Goal: Task Accomplishment & Management: Manage account settings

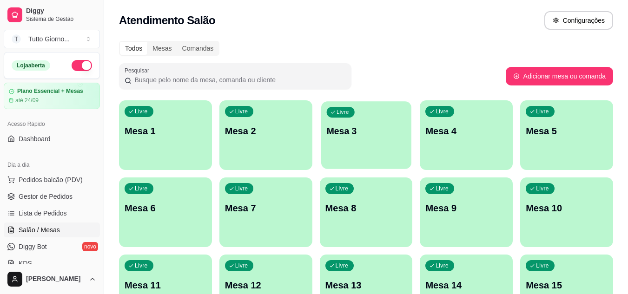
click at [365, 151] on div "Livre Mesa 3" at bounding box center [366, 129] width 90 height 57
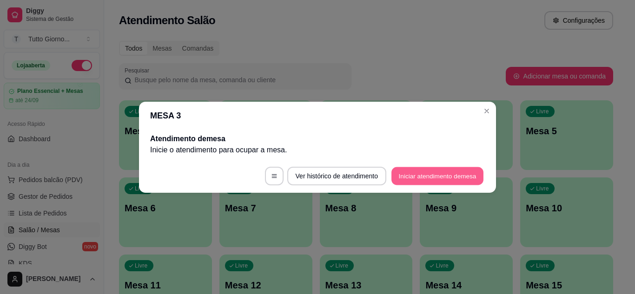
click at [407, 176] on button "Iniciar atendimento de mesa" at bounding box center [438, 176] width 92 height 18
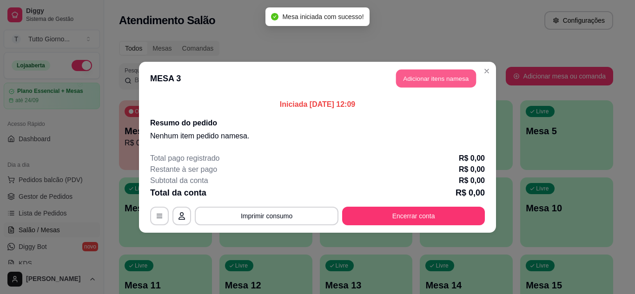
click at [431, 77] on button "Adicionar itens na mesa" at bounding box center [436, 78] width 80 height 18
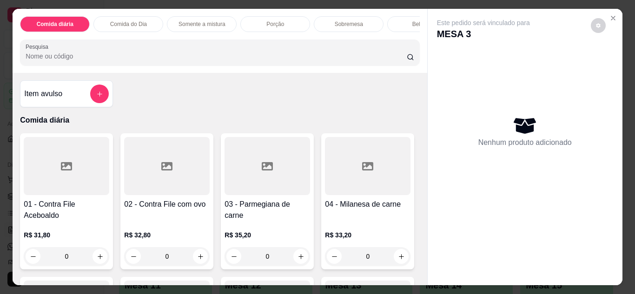
click at [98, 262] on div "0" at bounding box center [67, 256] width 86 height 19
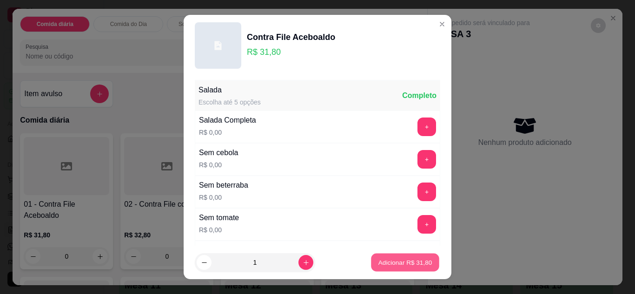
click at [398, 266] on p "Adicionar R$ 31,80" at bounding box center [406, 263] width 54 height 9
type input "1"
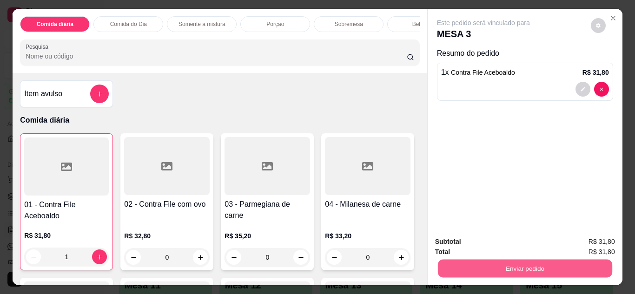
click at [495, 266] on button "Enviar pedido" at bounding box center [525, 269] width 174 height 18
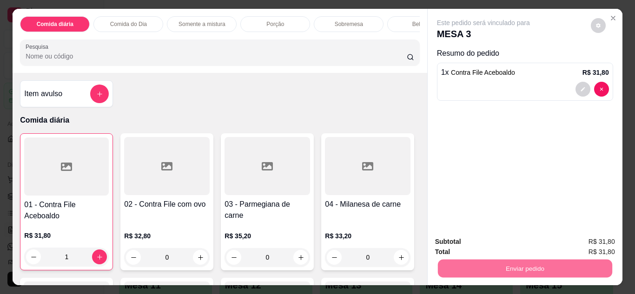
click at [598, 246] on button "Enviar pedido" at bounding box center [591, 242] width 51 height 17
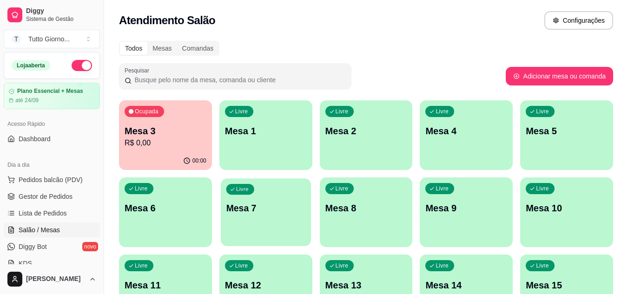
click at [251, 217] on div "Livre Mesa 7" at bounding box center [266, 207] width 90 height 57
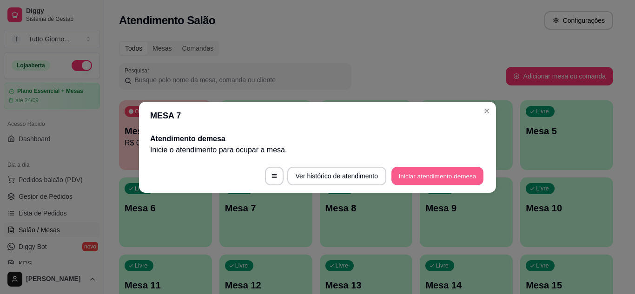
click at [409, 175] on button "Iniciar atendimento de mesa" at bounding box center [438, 176] width 92 height 18
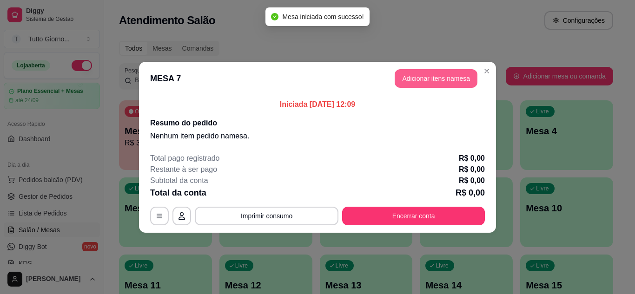
click at [440, 80] on button "Adicionar itens na mesa" at bounding box center [436, 78] width 83 height 19
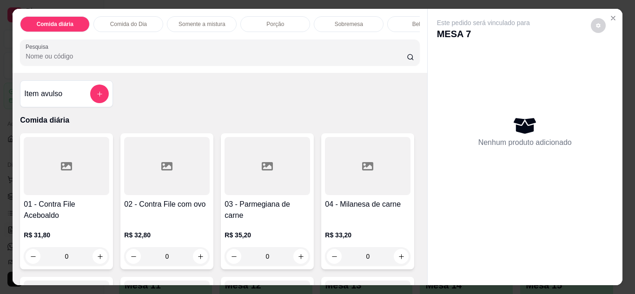
click at [121, 26] on div "Comida do Dia" at bounding box center [128, 24] width 70 height 16
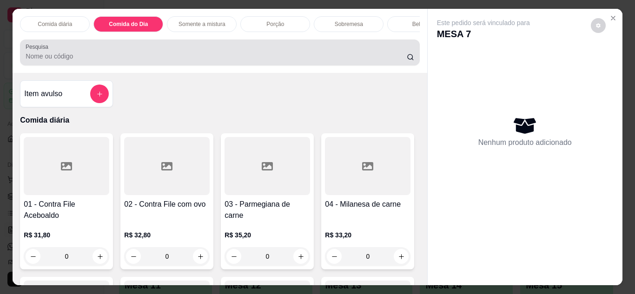
scroll to position [25, 0]
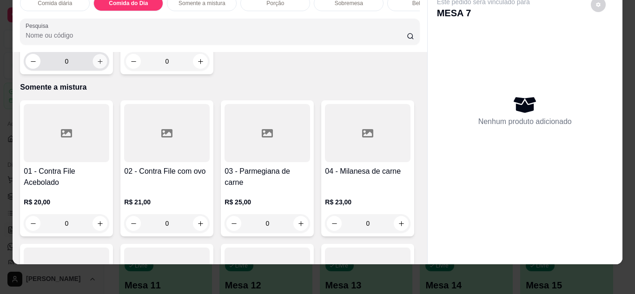
click at [98, 65] on icon "increase-product-quantity" at bounding box center [100, 61] width 7 height 7
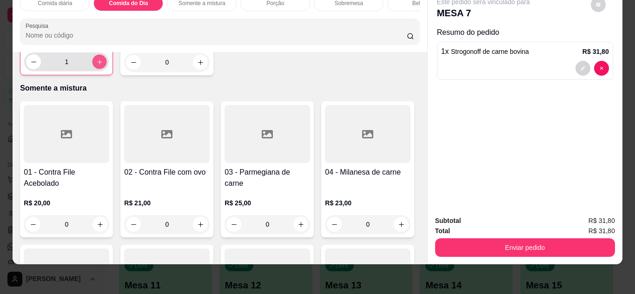
click at [93, 69] on button "increase-product-quantity" at bounding box center [100, 61] width 14 height 14
type input "2"
click at [397, 2] on div "Bebidas" at bounding box center [422, 3] width 70 height 16
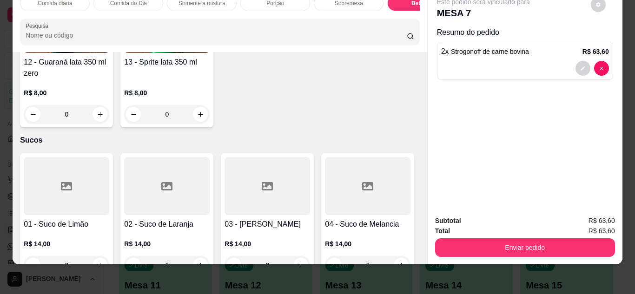
scroll to position [1925, 0]
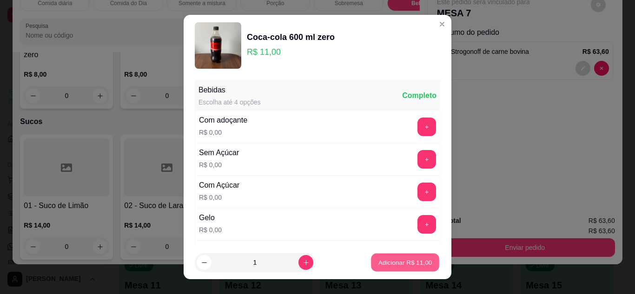
click at [394, 265] on p "Adicionar R$ 11,00" at bounding box center [406, 263] width 54 height 9
type input "1"
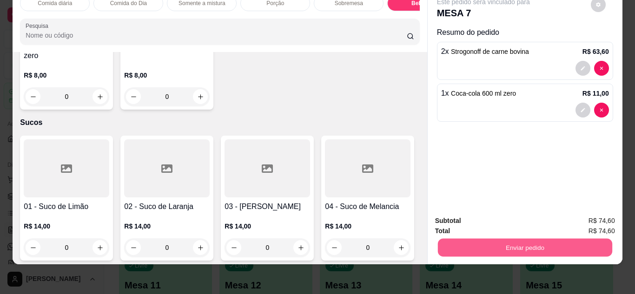
click at [514, 239] on button "Enviar pedido" at bounding box center [525, 248] width 174 height 18
click at [583, 216] on button "Enviar pedido" at bounding box center [591, 217] width 51 height 17
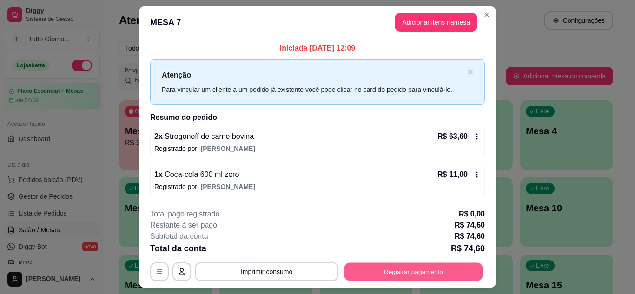
click at [439, 270] on button "Registrar pagamento" at bounding box center [414, 272] width 139 height 18
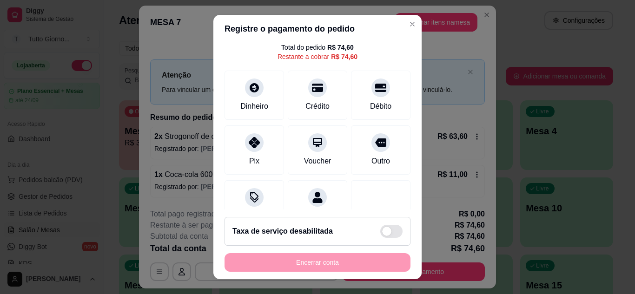
scroll to position [56, 0]
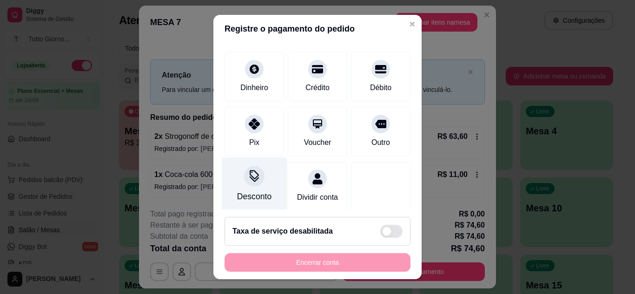
click at [240, 183] on div "Desconto" at bounding box center [255, 184] width 66 height 54
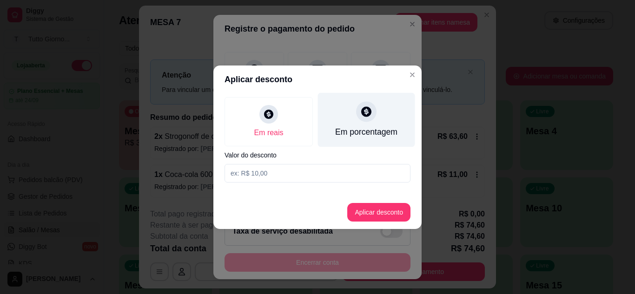
click at [366, 119] on div at bounding box center [366, 111] width 20 height 20
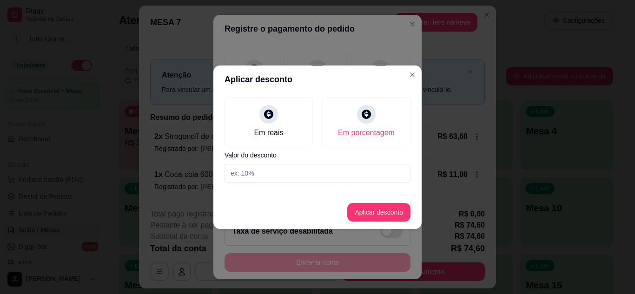
click at [275, 173] on input at bounding box center [318, 173] width 186 height 19
type input "8"
click at [375, 210] on button "Aplicar desconto" at bounding box center [379, 212] width 61 height 18
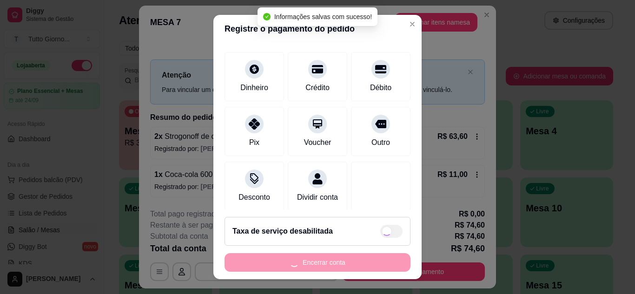
type input "R$ 68,63"
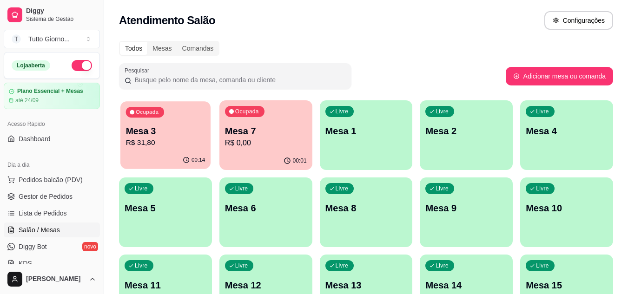
click at [186, 138] on p "R$ 31,80" at bounding box center [166, 143] width 80 height 11
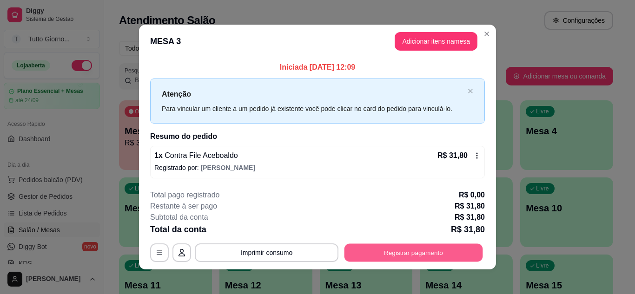
click at [413, 260] on button "Registrar pagamento" at bounding box center [414, 253] width 139 height 18
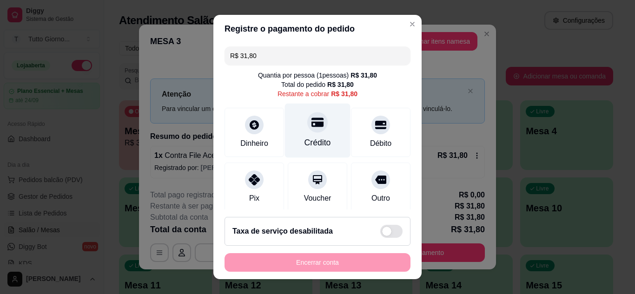
click at [314, 133] on div "Crédito" at bounding box center [318, 130] width 66 height 54
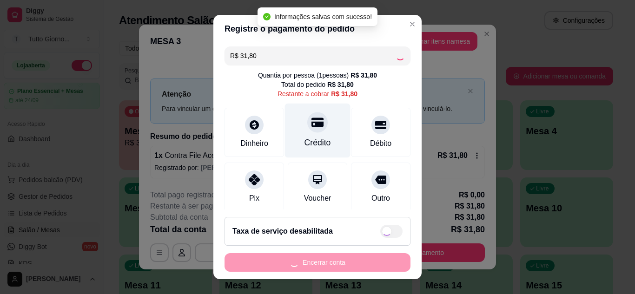
type input "R$ 0,00"
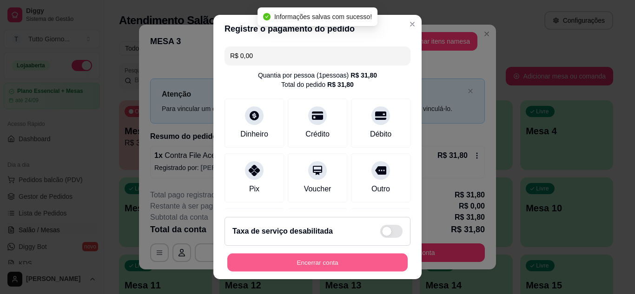
click at [306, 262] on button "Encerrar conta" at bounding box center [317, 263] width 180 height 18
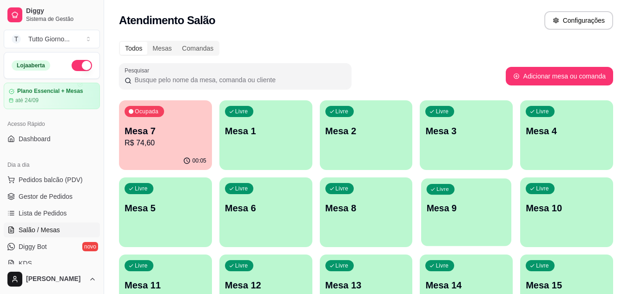
click at [480, 192] on div "Livre Mesa 9" at bounding box center [466, 207] width 90 height 57
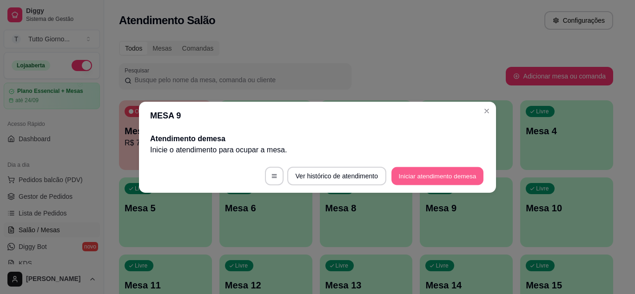
click at [461, 178] on button "Iniciar atendimento de mesa" at bounding box center [438, 176] width 92 height 18
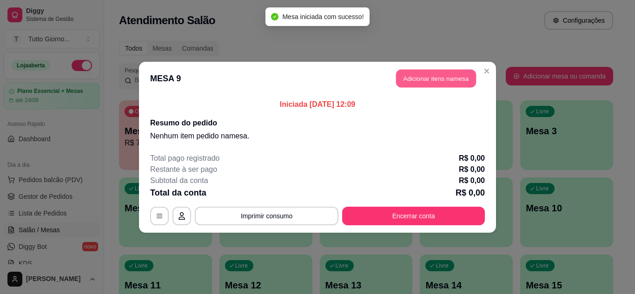
click at [441, 73] on button "Adicionar itens na mesa" at bounding box center [436, 78] width 80 height 18
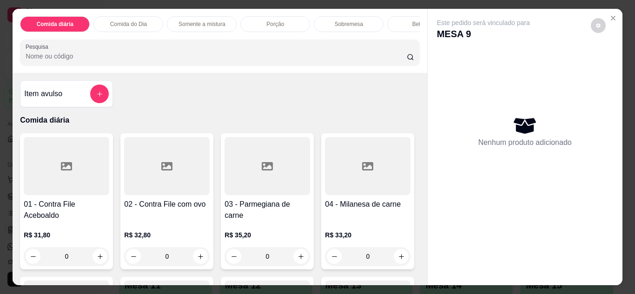
click at [93, 261] on div "0" at bounding box center [67, 256] width 86 height 19
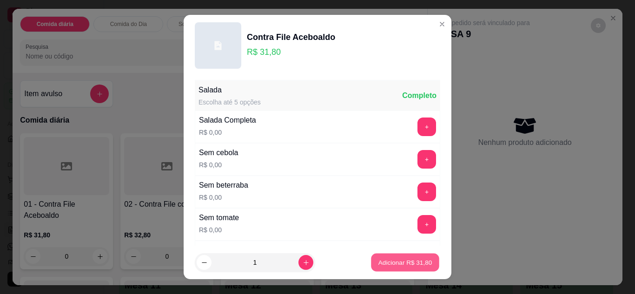
click at [381, 266] on p "Adicionar R$ 31,80" at bounding box center [406, 263] width 54 height 9
type input "1"
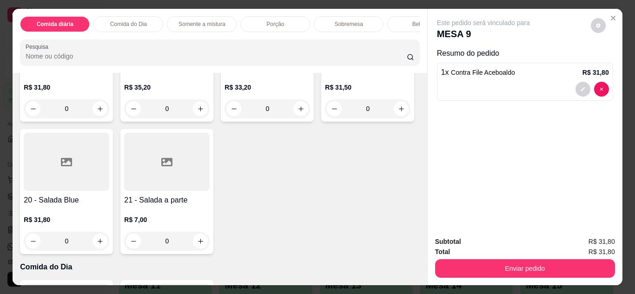
scroll to position [298, 0]
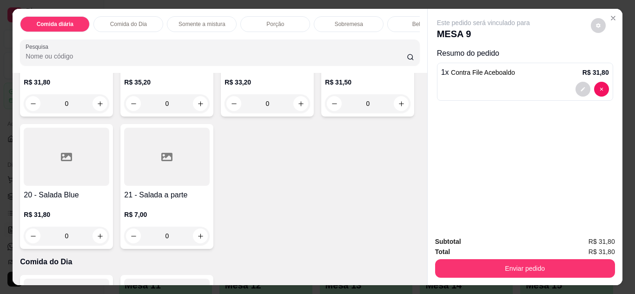
click at [109, 238] on div "0" at bounding box center [67, 236] width 86 height 19
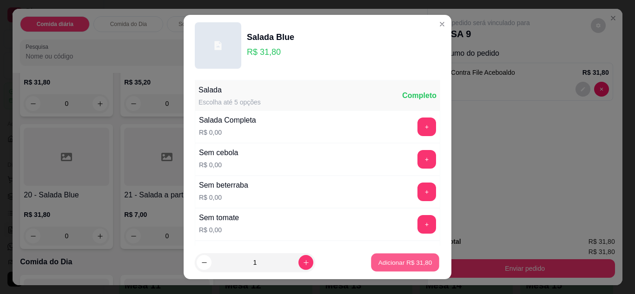
click at [391, 260] on p "Adicionar R$ 31,80" at bounding box center [406, 263] width 54 height 9
type input "1"
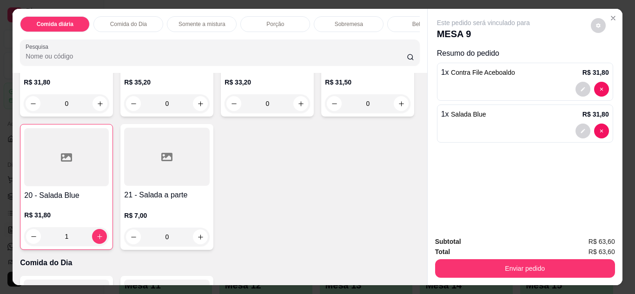
click at [133, 16] on div "Comida do Dia" at bounding box center [128, 24] width 70 height 16
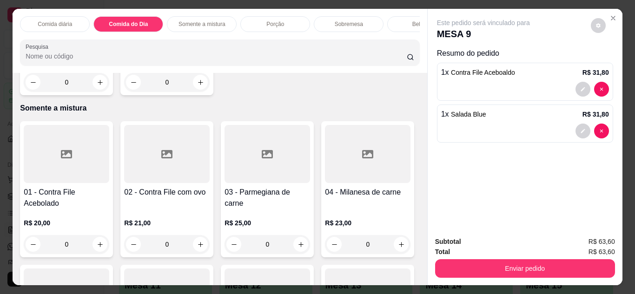
scroll to position [25, 0]
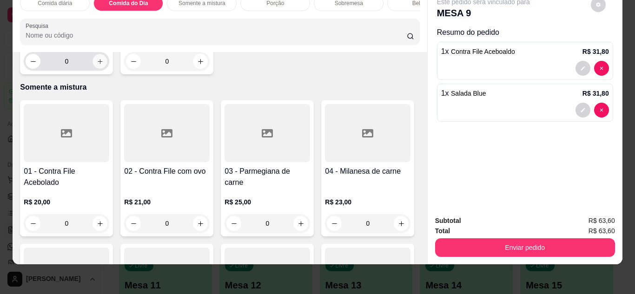
click at [97, 65] on icon "increase-product-quantity" at bounding box center [100, 61] width 7 height 7
type input "1"
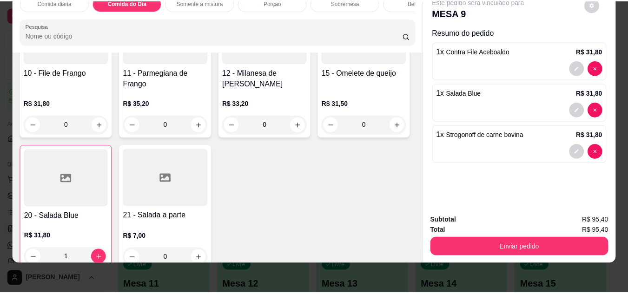
scroll to position [75, 0]
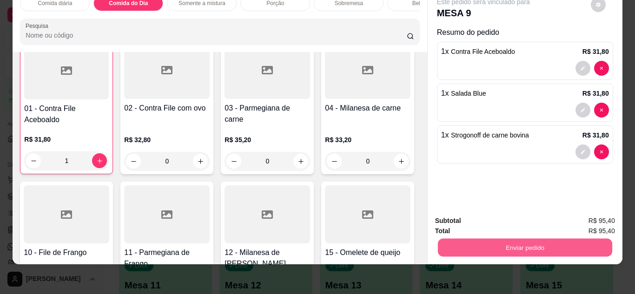
click at [489, 243] on button "Enviar pedido" at bounding box center [525, 248] width 174 height 18
click at [586, 217] on button "Enviar pedido" at bounding box center [591, 217] width 51 height 17
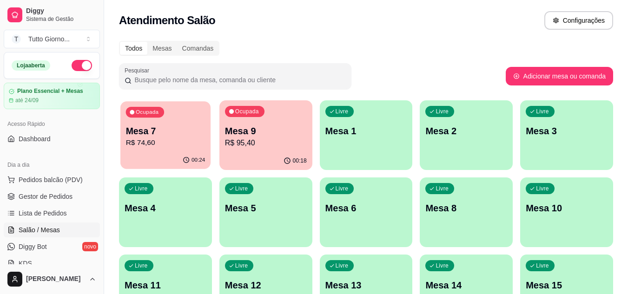
click at [160, 133] on p "Mesa 7" at bounding box center [166, 131] width 80 height 13
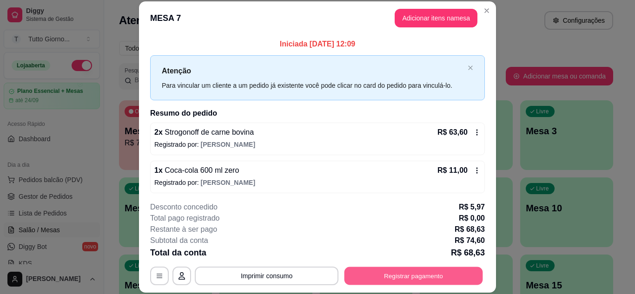
click at [391, 281] on button "Registrar pagamento" at bounding box center [414, 276] width 139 height 18
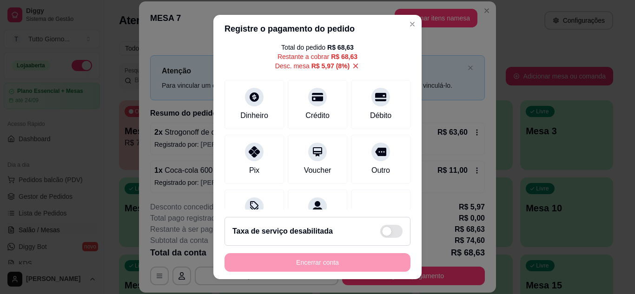
scroll to position [56, 0]
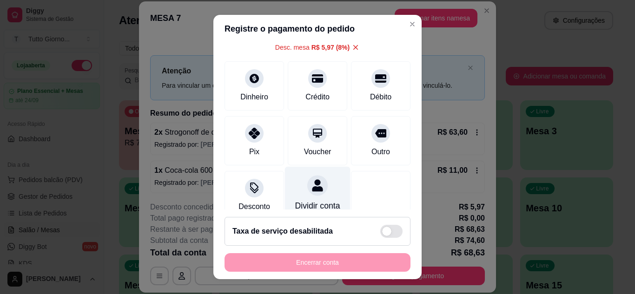
click at [312, 191] on icon at bounding box center [318, 186] width 12 height 12
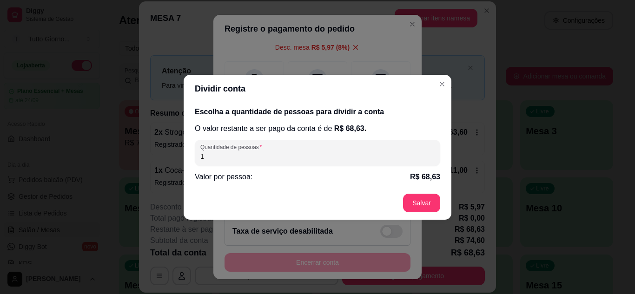
click at [222, 159] on input "1" at bounding box center [317, 156] width 234 height 9
type input "2"
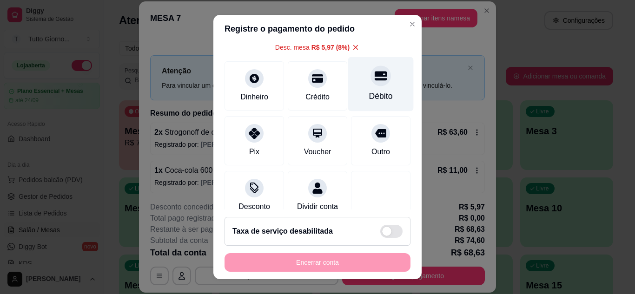
click at [369, 100] on div "Débito" at bounding box center [381, 96] width 24 height 12
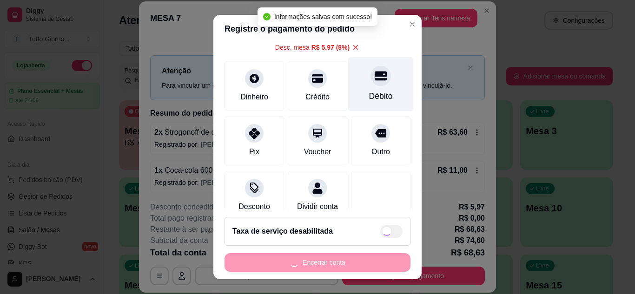
type input "R$ 0,00"
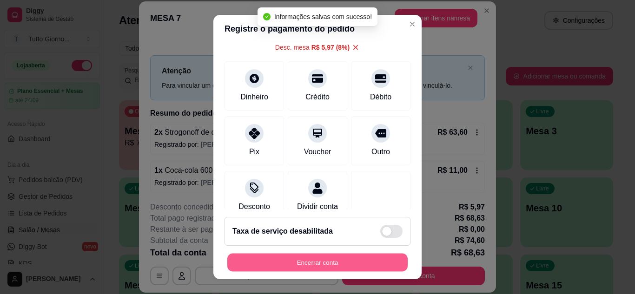
click at [302, 262] on button "Encerrar conta" at bounding box center [317, 263] width 180 height 18
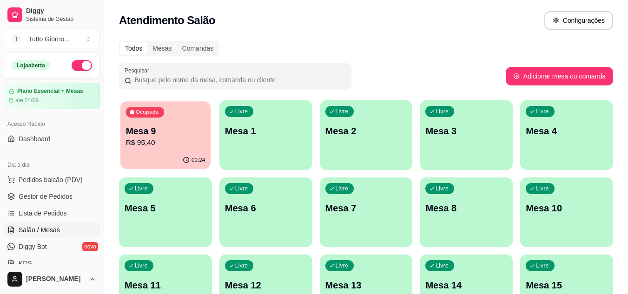
click at [192, 108] on div "Ocupada Mesa 9 R$ 95,40" at bounding box center [165, 126] width 90 height 50
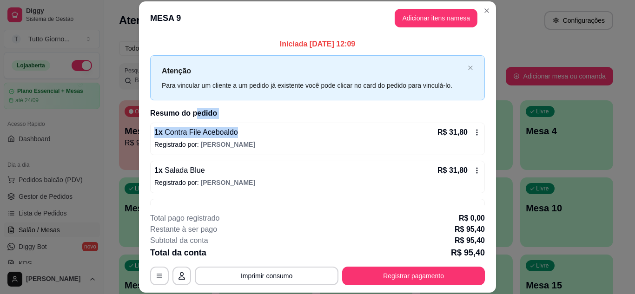
drag, startPoint x: 192, startPoint y: 108, endPoint x: 240, endPoint y: 121, distance: 50.4
click at [240, 121] on div "Iniciada 23/09/2025 às 12:09 Atenção Para vincular um cliente a um pedido já ex…" at bounding box center [317, 135] width 335 height 193
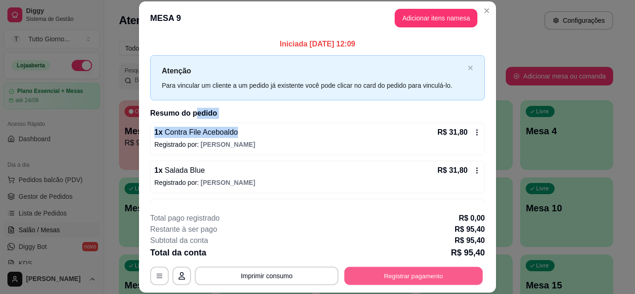
click at [411, 281] on button "Registrar pagamento" at bounding box center [414, 276] width 139 height 18
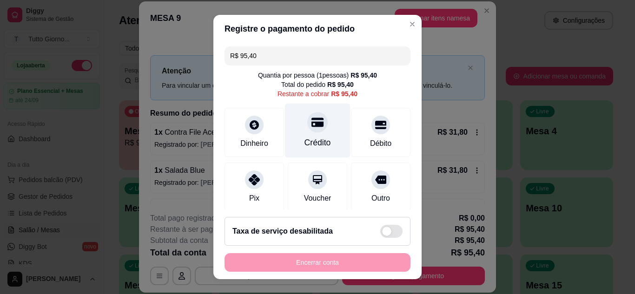
click at [312, 127] on icon at bounding box center [318, 122] width 12 height 9
type input "R$ 0,00"
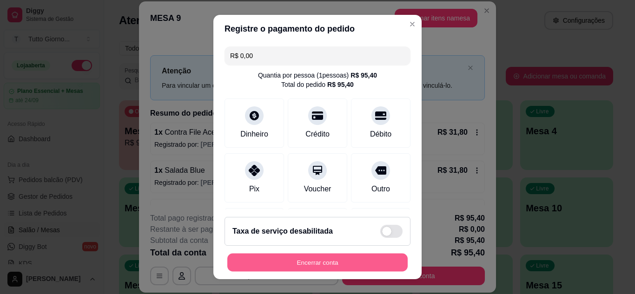
click at [309, 258] on button "Encerrar conta" at bounding box center [317, 263] width 180 height 18
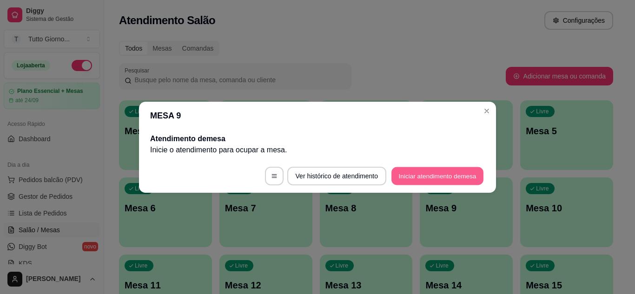
click at [434, 178] on button "Iniciar atendimento de mesa" at bounding box center [438, 176] width 92 height 18
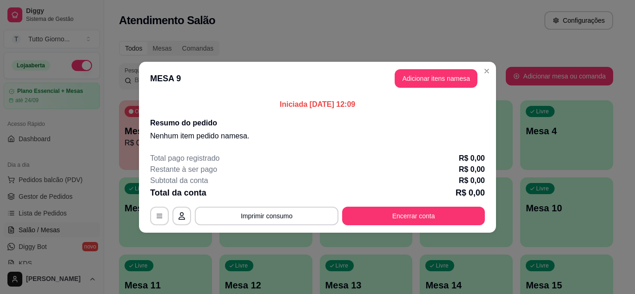
click at [440, 226] on footer "Total pago registrado R$ 0,00 Restante à ser pago R$ 0,00 Subtotal da conta R$ …" at bounding box center [317, 189] width 357 height 87
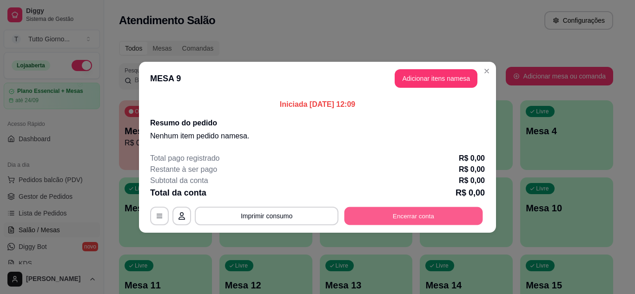
click at [438, 215] on button "Encerrar conta" at bounding box center [414, 216] width 139 height 18
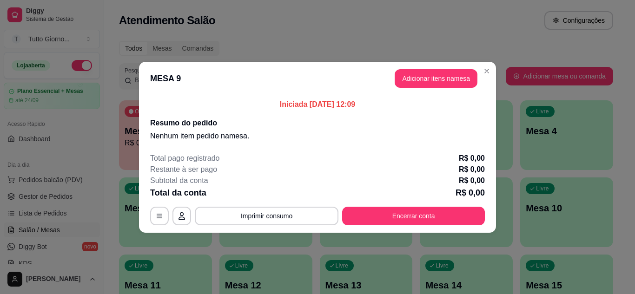
click at [485, 79] on header "MESA 9 Adicionar itens na mesa" at bounding box center [317, 78] width 357 height 33
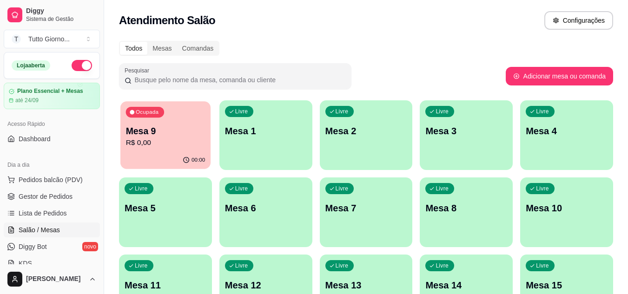
click at [164, 127] on p "Mesa 9" at bounding box center [166, 131] width 80 height 13
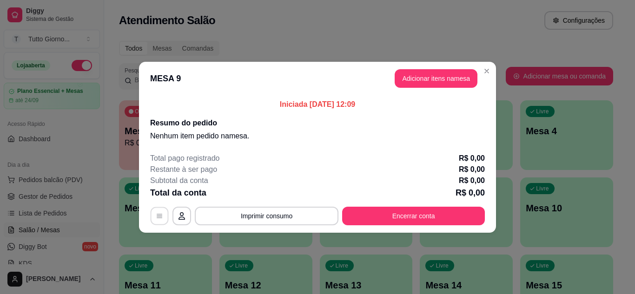
click at [158, 221] on button "button" at bounding box center [160, 216] width 18 height 18
click at [183, 213] on icon "button" at bounding box center [181, 216] width 7 height 7
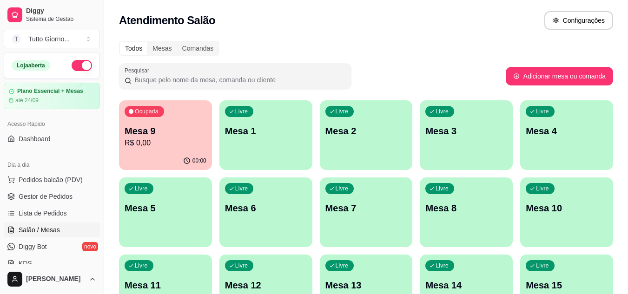
click at [138, 157] on div "00:00" at bounding box center [165, 161] width 93 height 18
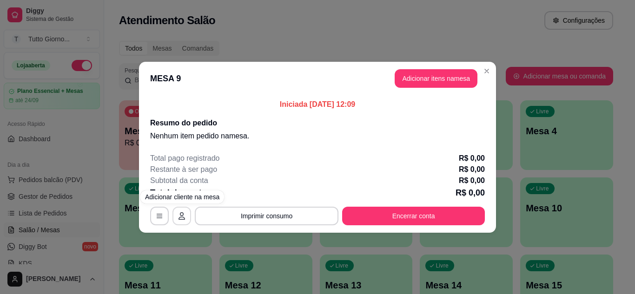
click at [177, 217] on button "button" at bounding box center [182, 216] width 19 height 19
click at [156, 213] on icon "button" at bounding box center [159, 216] width 7 height 7
click at [181, 216] on icon "button" at bounding box center [181, 216] width 7 height 7
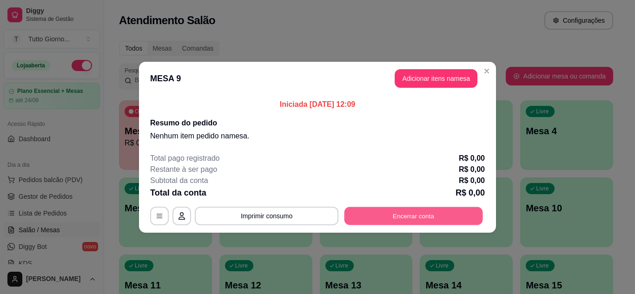
click at [411, 213] on button "Encerrar conta" at bounding box center [414, 216] width 139 height 18
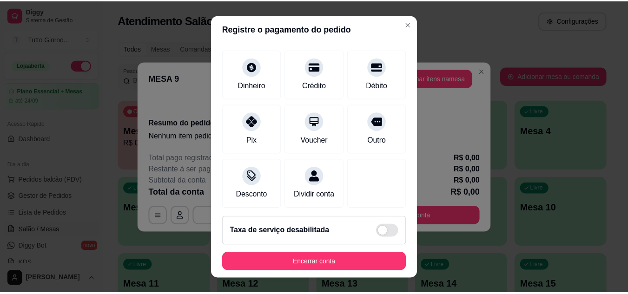
scroll to position [62, 0]
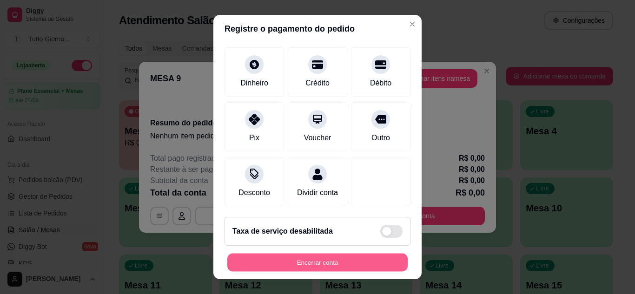
click at [318, 256] on button "Encerrar conta" at bounding box center [317, 263] width 180 height 18
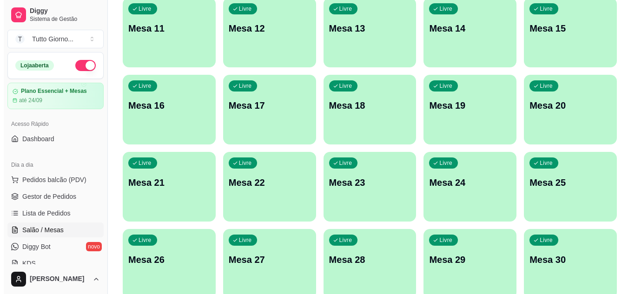
scroll to position [0, 0]
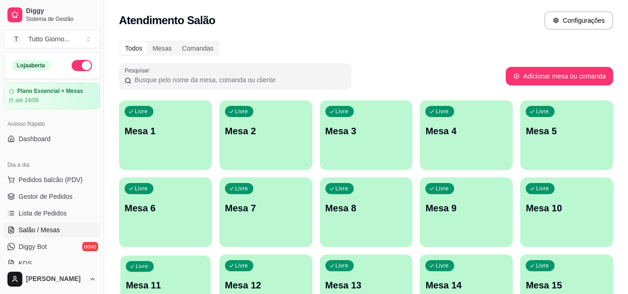
click at [178, 260] on div "Livre Mesa 11" at bounding box center [165, 284] width 90 height 57
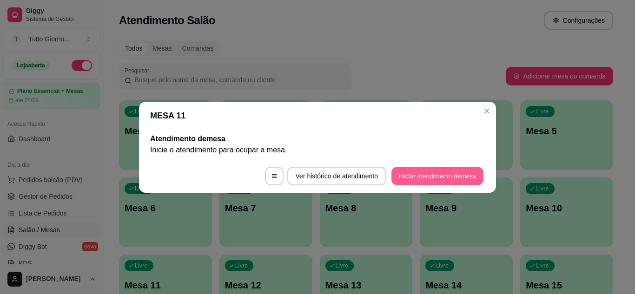
click at [440, 183] on button "Iniciar atendimento de mesa" at bounding box center [438, 176] width 92 height 18
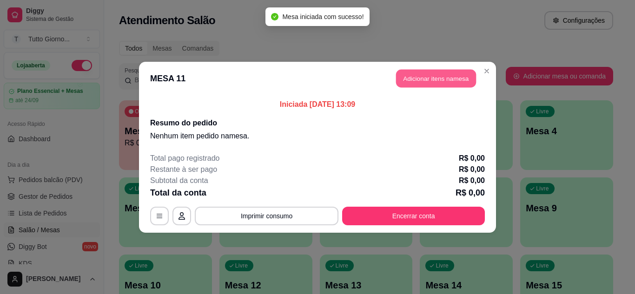
click at [450, 75] on button "Adicionar itens na mesa" at bounding box center [436, 78] width 80 height 18
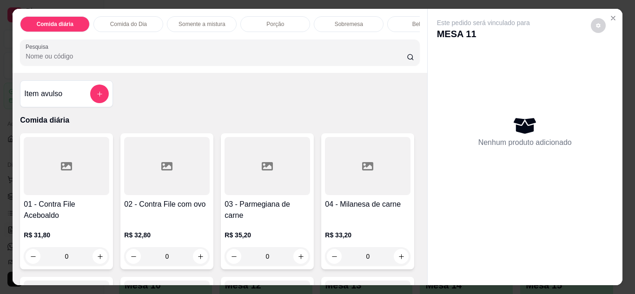
click at [200, 264] on div "0" at bounding box center [167, 256] width 86 height 19
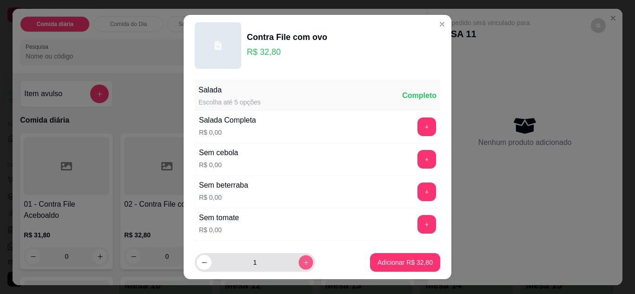
click at [303, 261] on icon "increase-product-quantity" at bounding box center [306, 263] width 7 height 7
type input "2"
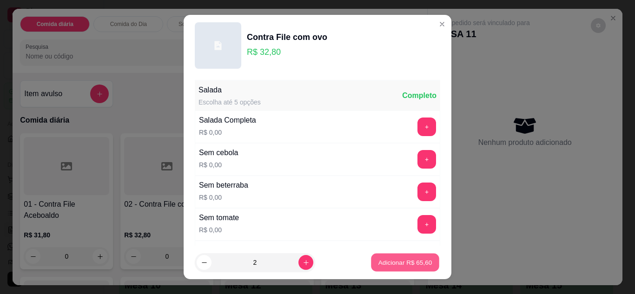
click at [381, 260] on p "Adicionar R$ 65,60" at bounding box center [406, 263] width 54 height 9
type input "2"
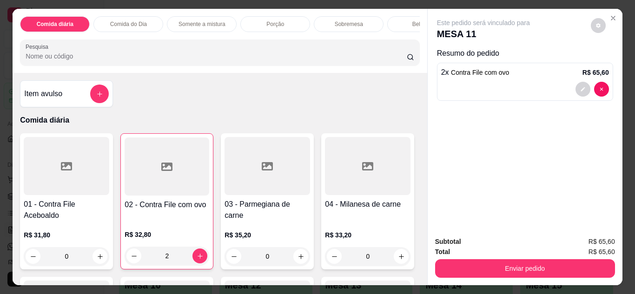
click at [398, 23] on div "Bebidas" at bounding box center [422, 24] width 70 height 16
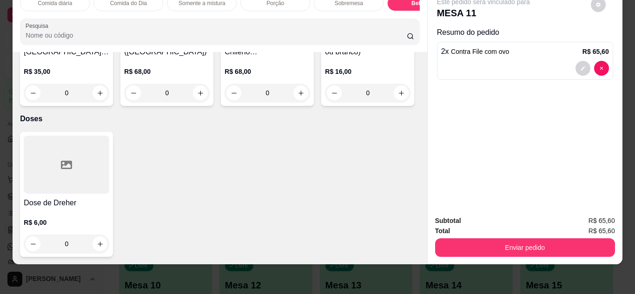
scroll to position [3504, 0]
click at [94, 241] on button "increase-product-quantity" at bounding box center [100, 244] width 14 height 14
type input "1"
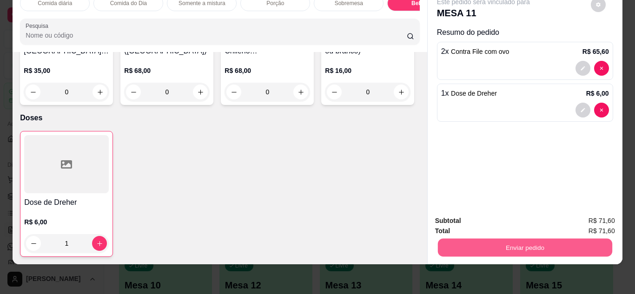
click at [526, 240] on button "Enviar pedido" at bounding box center [525, 248] width 174 height 18
click at [579, 221] on button "Enviar pedido" at bounding box center [591, 217] width 51 height 17
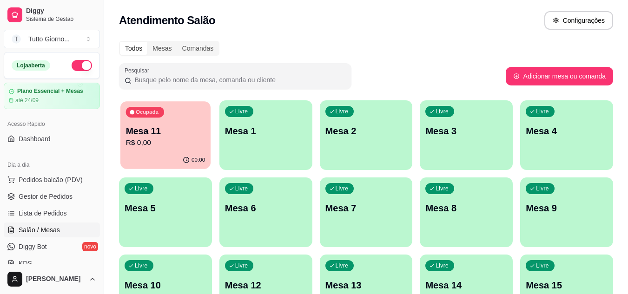
click at [192, 118] on div "Ocupada Mesa 11 R$ 0,00" at bounding box center [165, 126] width 90 height 50
click at [186, 275] on div "Livre Mesa 10" at bounding box center [165, 284] width 90 height 57
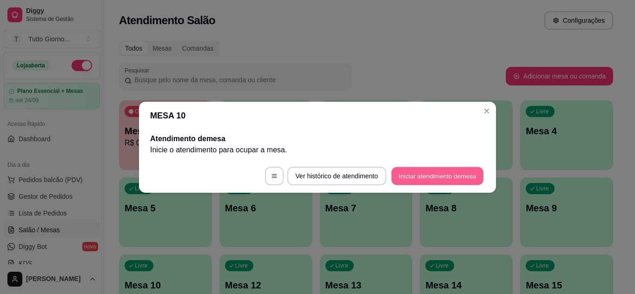
click at [436, 178] on button "Iniciar atendimento de mesa" at bounding box center [438, 176] width 92 height 18
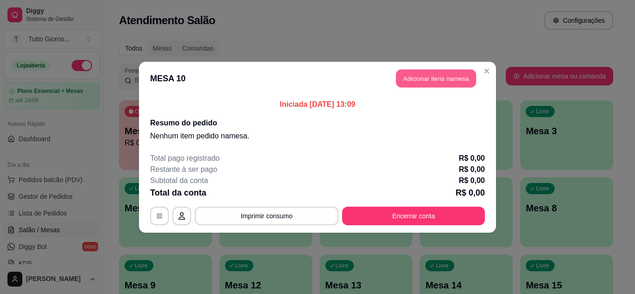
click at [428, 84] on button "Adicionar itens na mesa" at bounding box center [436, 78] width 80 height 18
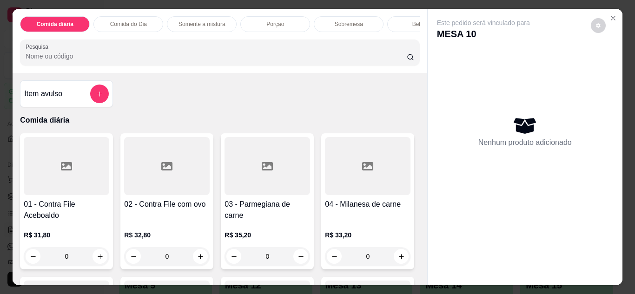
click at [195, 262] on div "0" at bounding box center [167, 256] width 86 height 19
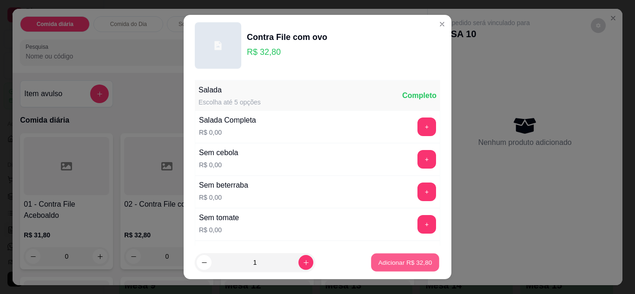
click at [391, 256] on button "Adicionar R$ 32,80" at bounding box center [405, 263] width 68 height 18
type input "1"
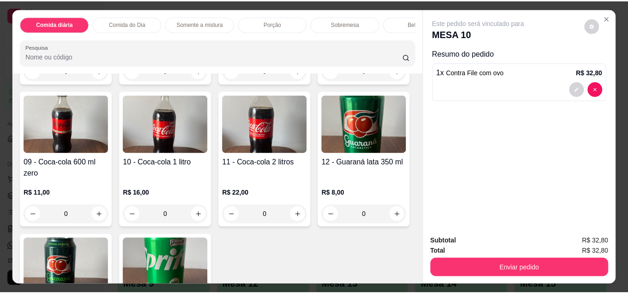
scroll to position [1799, 0]
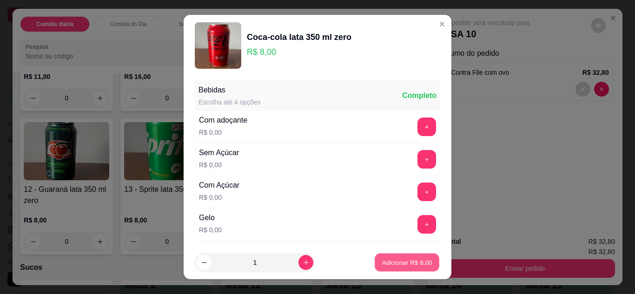
click at [396, 260] on p "Adicionar R$ 8,00" at bounding box center [407, 263] width 50 height 9
type input "1"
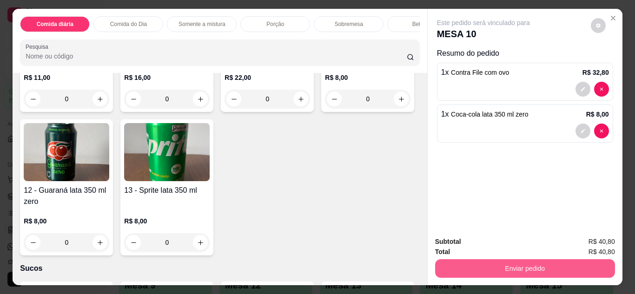
click at [511, 269] on button "Enviar pedido" at bounding box center [525, 269] width 180 height 19
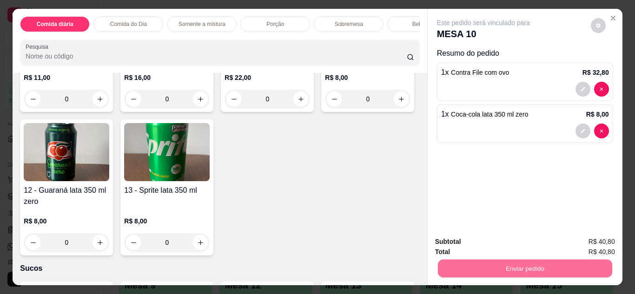
click at [589, 244] on button "Enviar pedido" at bounding box center [591, 242] width 51 height 17
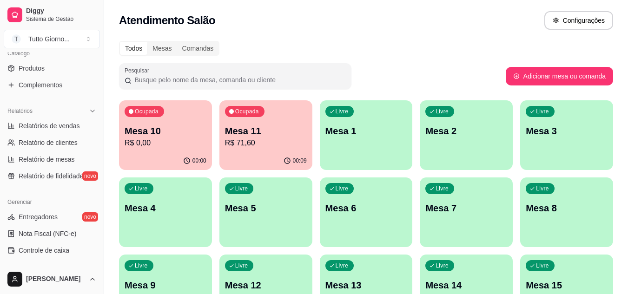
scroll to position [242, 0]
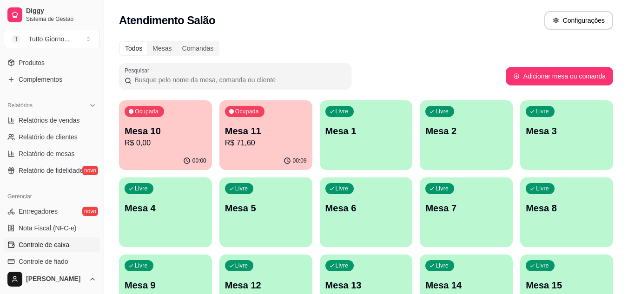
click at [63, 246] on span "Controle de caixa" at bounding box center [44, 244] width 51 height 9
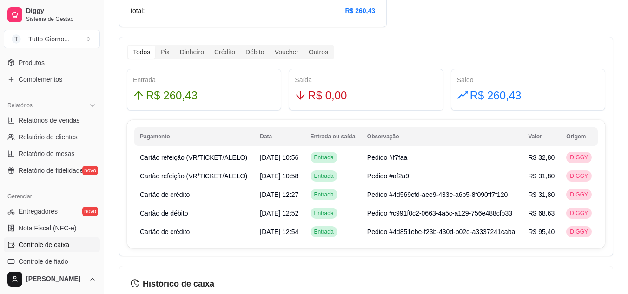
scroll to position [56, 0]
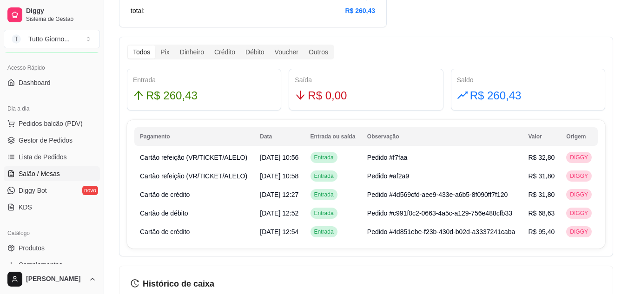
click at [38, 174] on span "Salão / Mesas" at bounding box center [39, 173] width 41 height 9
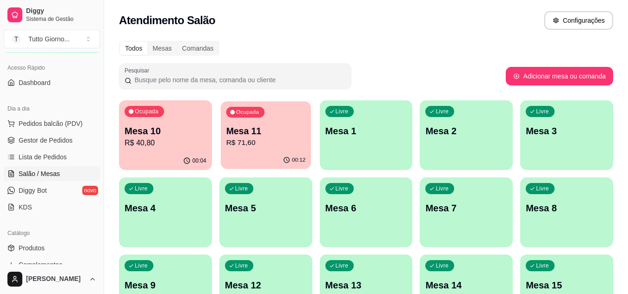
click at [241, 144] on p "R$ 71,60" at bounding box center [266, 143] width 80 height 11
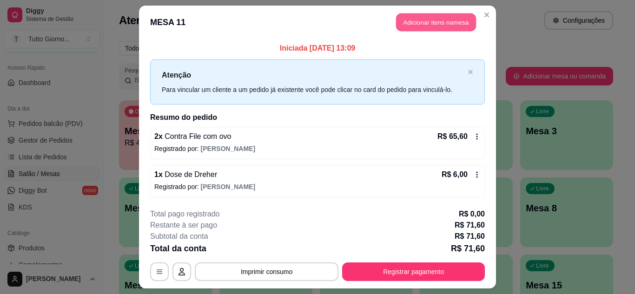
click at [426, 27] on button "Adicionar itens na mesa" at bounding box center [436, 22] width 80 height 18
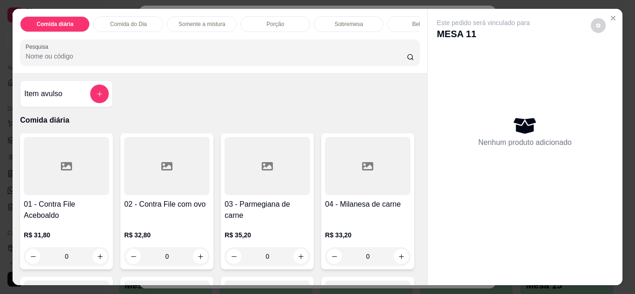
click at [399, 20] on div "Bebidas" at bounding box center [422, 24] width 70 height 16
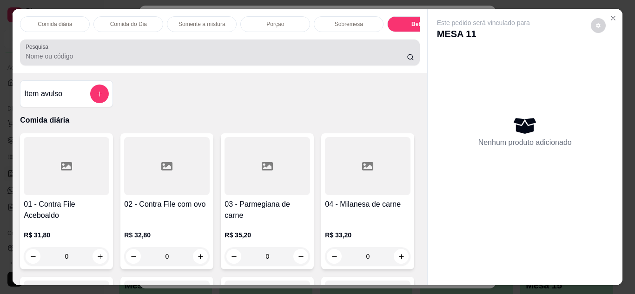
scroll to position [25, 0]
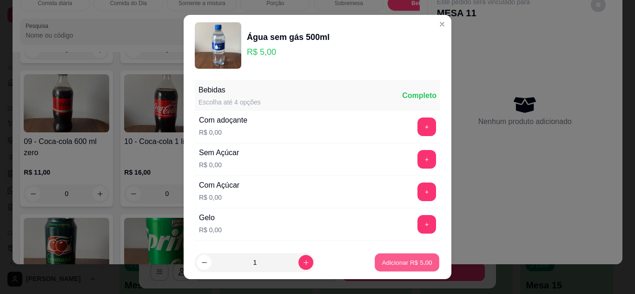
click at [408, 257] on button "Adicionar R$ 5,00" at bounding box center [407, 263] width 65 height 18
type input "1"
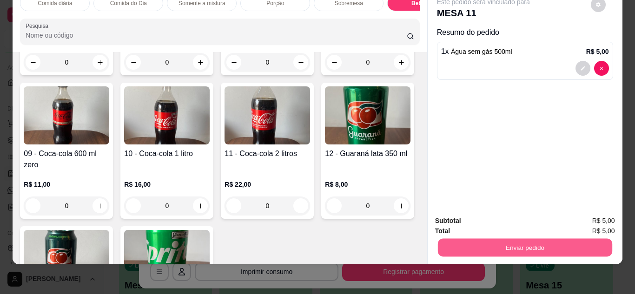
click at [544, 241] on button "Enviar pedido" at bounding box center [525, 248] width 174 height 18
click at [588, 214] on button "Enviar pedido" at bounding box center [591, 217] width 51 height 17
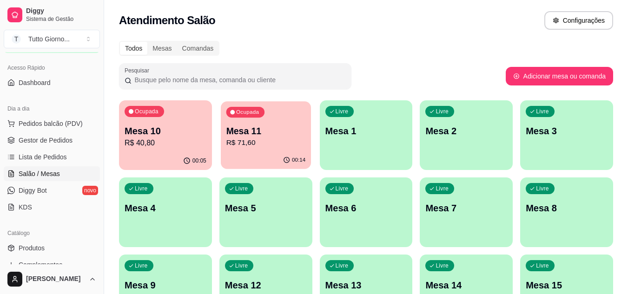
click at [293, 120] on div "Ocupada Mesa 11 R$ 71,60" at bounding box center [266, 126] width 90 height 50
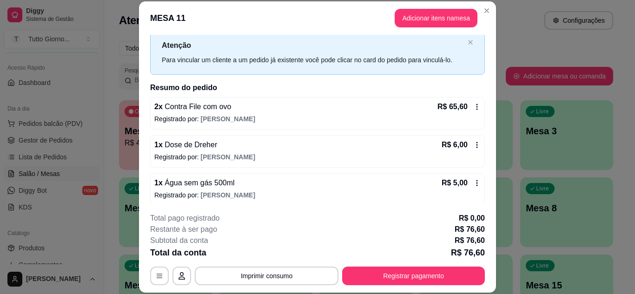
scroll to position [30, 0]
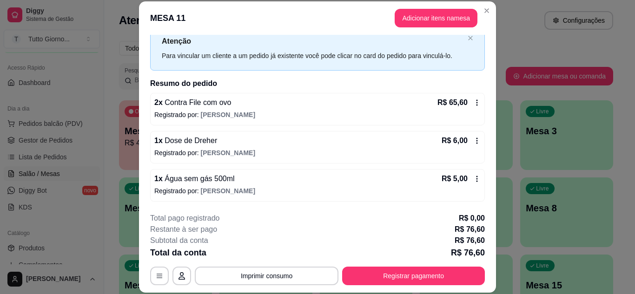
click at [473, 142] on icon at bounding box center [476, 140] width 7 height 7
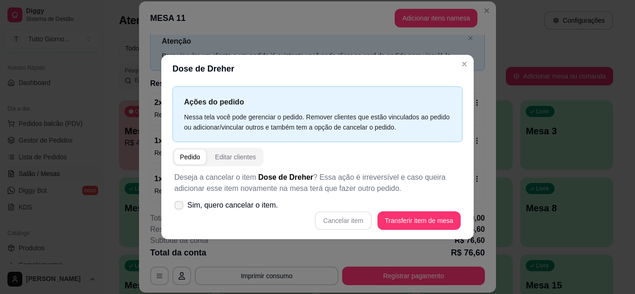
click at [180, 202] on span at bounding box center [179, 205] width 9 height 9
click at [180, 207] on input "Sim, quero cancelar o item." at bounding box center [177, 210] width 6 height 6
checkbox input "true"
click at [351, 225] on button "Cancelar item" at bounding box center [343, 221] width 55 height 18
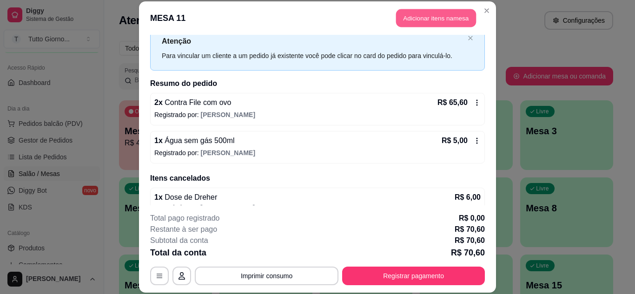
click at [426, 12] on button "Adicionar itens na mesa" at bounding box center [436, 18] width 80 height 18
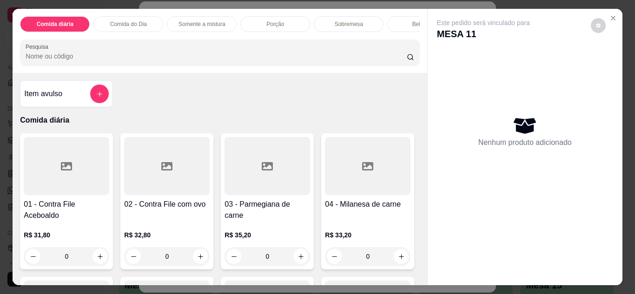
click at [403, 23] on div "Bebidas" at bounding box center [422, 24] width 70 height 16
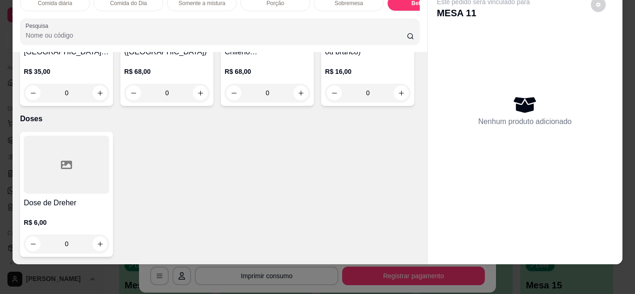
scroll to position [3504, 0]
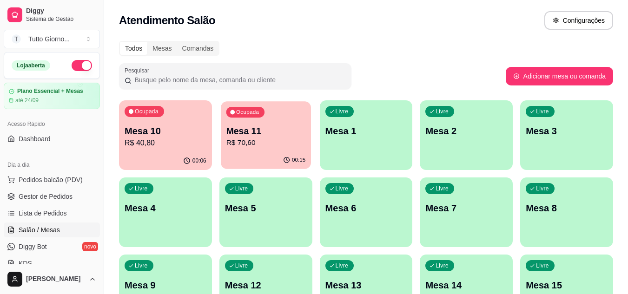
click at [247, 158] on div "00:15" at bounding box center [266, 161] width 90 height 18
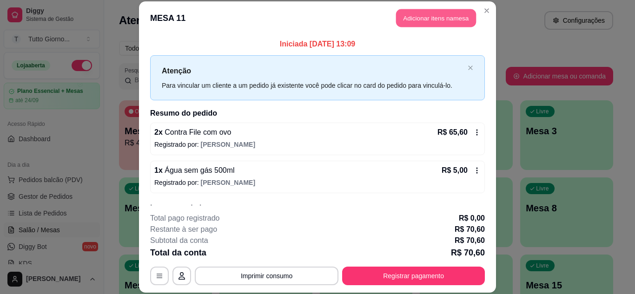
click at [423, 18] on button "Adicionar itens na mesa" at bounding box center [436, 18] width 80 height 18
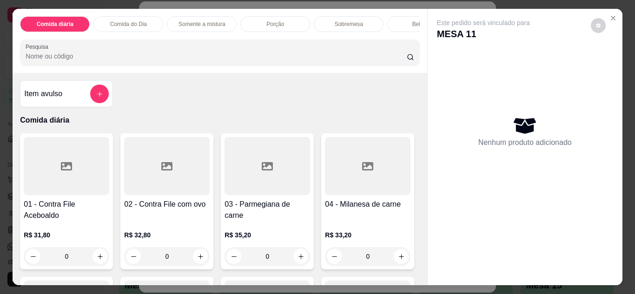
click at [406, 18] on div "Bebidas" at bounding box center [422, 24] width 70 height 16
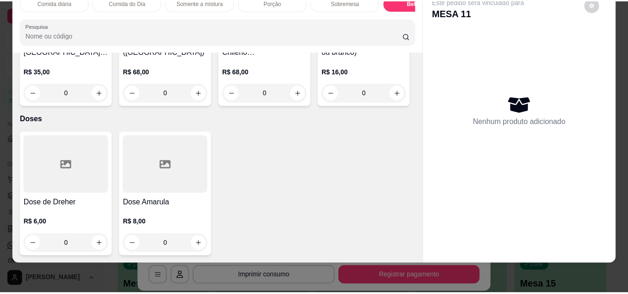
scroll to position [3504, 0]
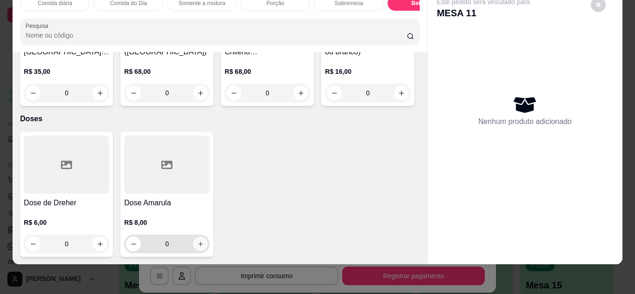
click at [199, 241] on icon "increase-product-quantity" at bounding box center [200, 244] width 7 height 7
type input "1"
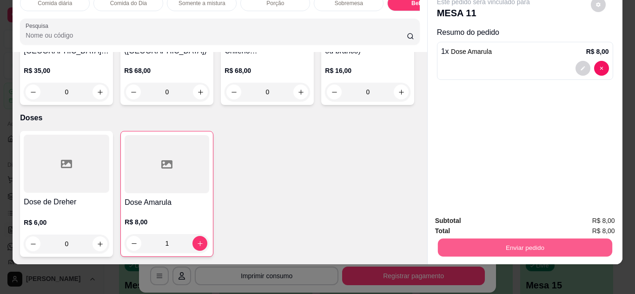
click at [555, 245] on button "Enviar pedido" at bounding box center [525, 248] width 174 height 18
click at [589, 217] on button "Enviar pedido" at bounding box center [591, 217] width 51 height 17
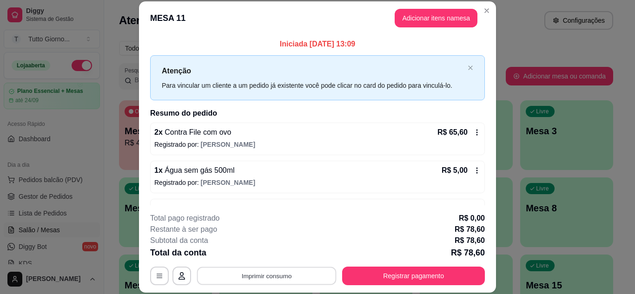
click at [305, 270] on button "Imprimir consumo" at bounding box center [267, 276] width 140 height 18
click at [277, 254] on button "IMPRESSORA CAIXA" at bounding box center [266, 254] width 66 height 14
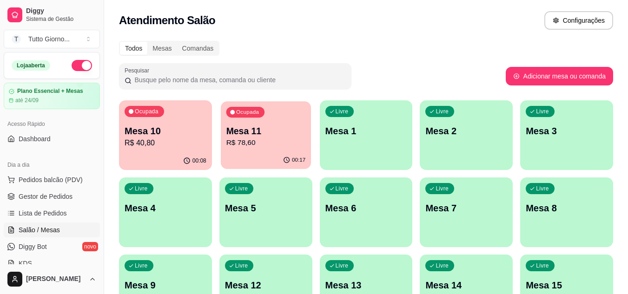
click at [266, 144] on p "R$ 78,60" at bounding box center [266, 143] width 80 height 11
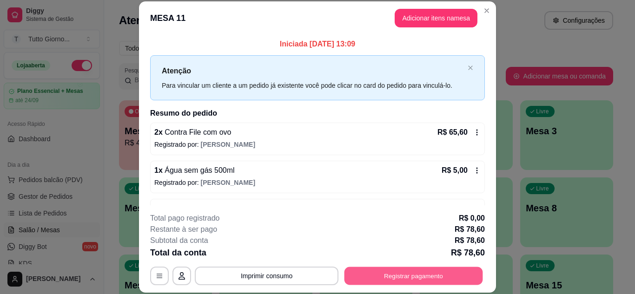
click at [399, 277] on button "Registrar pagamento" at bounding box center [414, 276] width 139 height 18
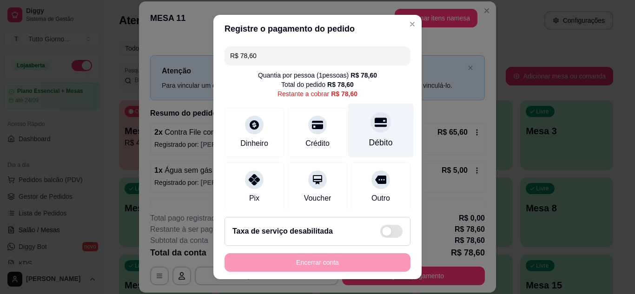
click at [371, 133] on div "Débito" at bounding box center [381, 130] width 66 height 54
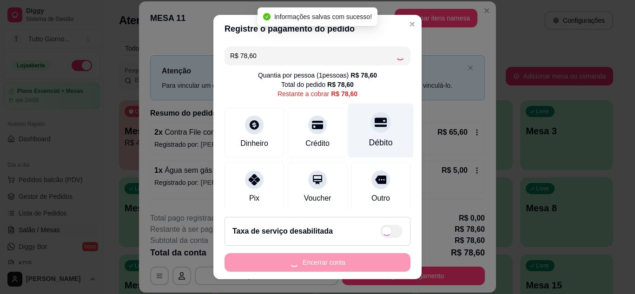
type input "R$ 0,00"
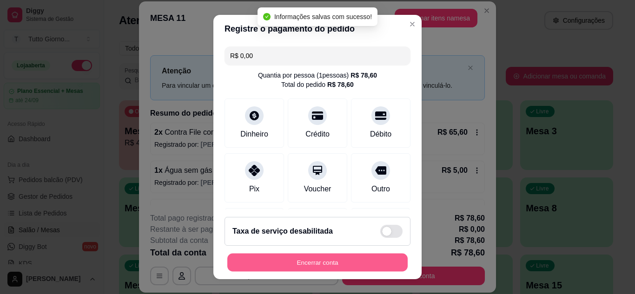
click at [318, 257] on button "Encerrar conta" at bounding box center [317, 263] width 180 height 18
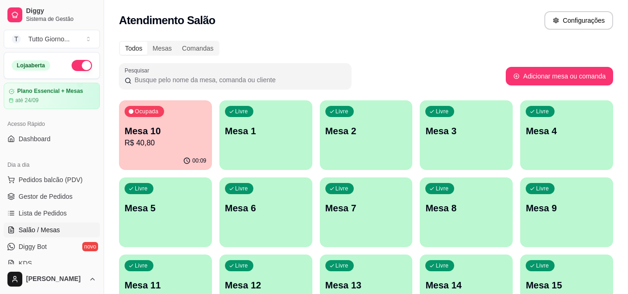
click at [464, 16] on div "Atendimento Salão Configurações" at bounding box center [366, 20] width 494 height 19
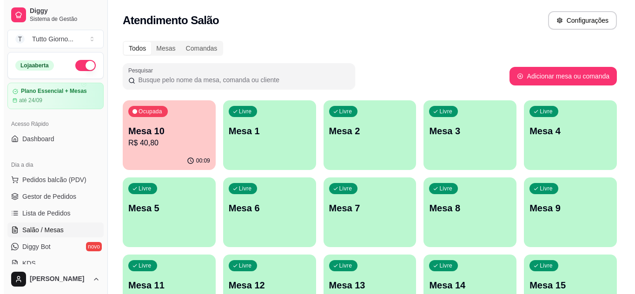
scroll to position [257, 0]
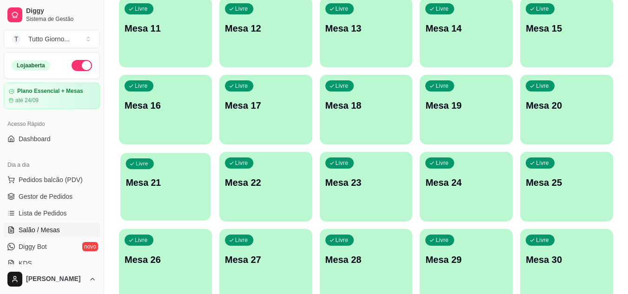
click at [164, 192] on div "Livre Mesa 21" at bounding box center [165, 181] width 90 height 57
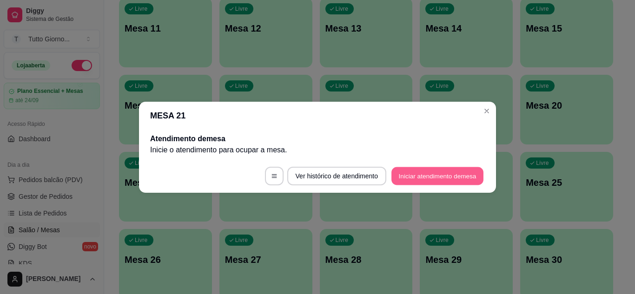
click at [411, 179] on button "Iniciar atendimento de mesa" at bounding box center [438, 176] width 92 height 18
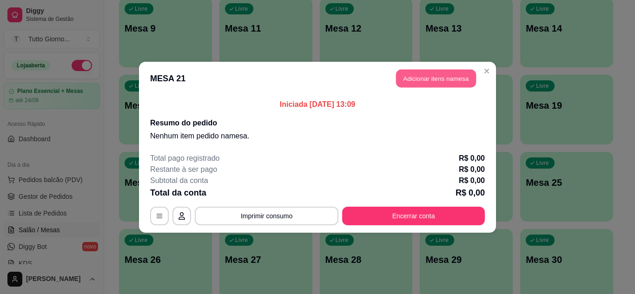
click at [436, 80] on button "Adicionar itens na mesa" at bounding box center [436, 78] width 80 height 18
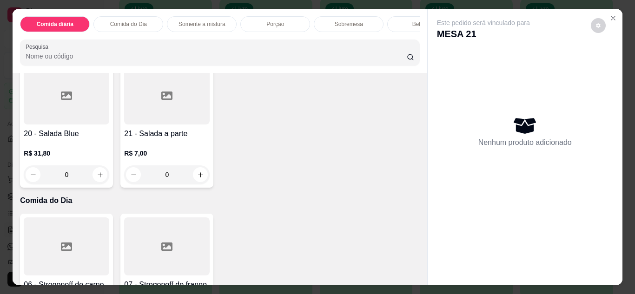
scroll to position [360, 0]
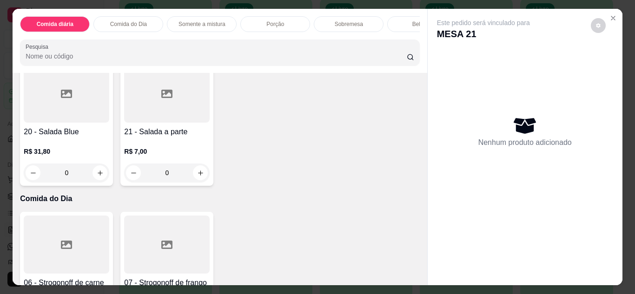
click at [119, 25] on div "Comida do Dia" at bounding box center [128, 24] width 70 height 16
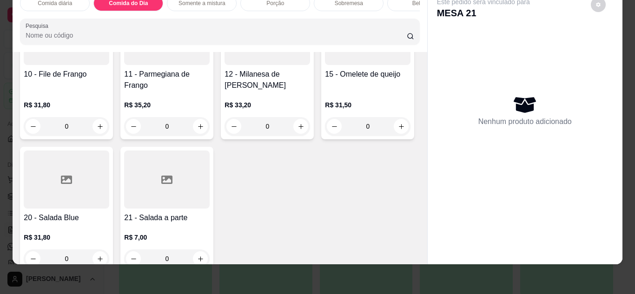
scroll to position [73, 0]
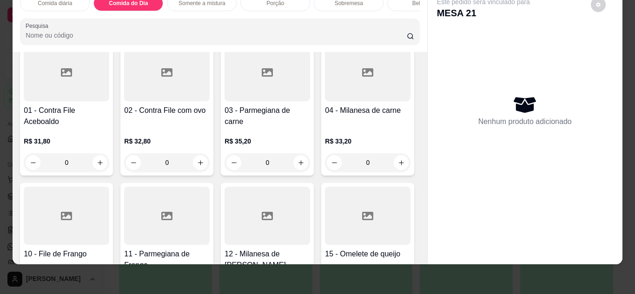
click at [295, 166] on div "0" at bounding box center [268, 162] width 86 height 19
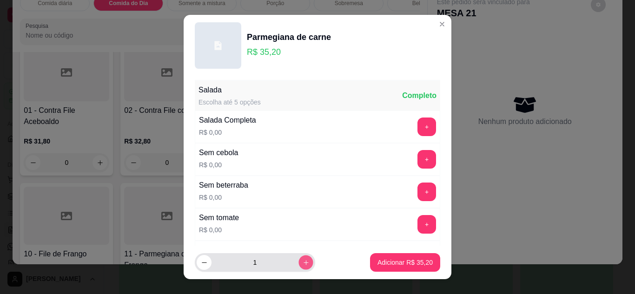
click at [299, 268] on button "increase-product-quantity" at bounding box center [306, 263] width 14 height 14
type input "2"
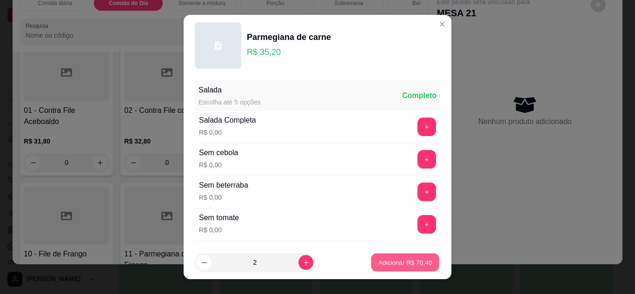
click at [400, 264] on p "Adicionar R$ 70,40" at bounding box center [406, 263] width 54 height 9
type input "2"
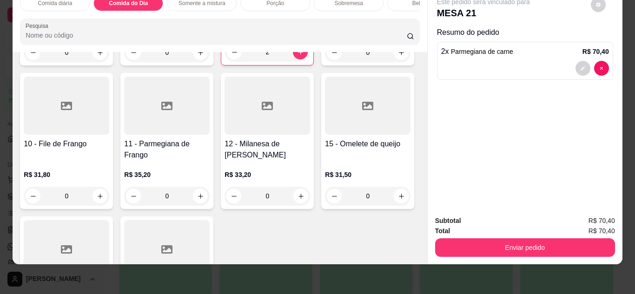
scroll to position [185, 0]
click at [210, 193] on div "0" at bounding box center [167, 196] width 86 height 19
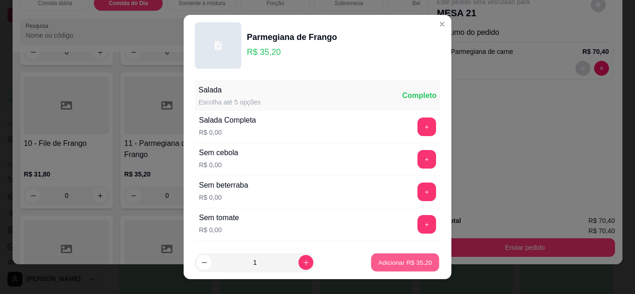
click at [402, 269] on button "Adicionar R$ 35,20" at bounding box center [405, 263] width 68 height 18
type input "1"
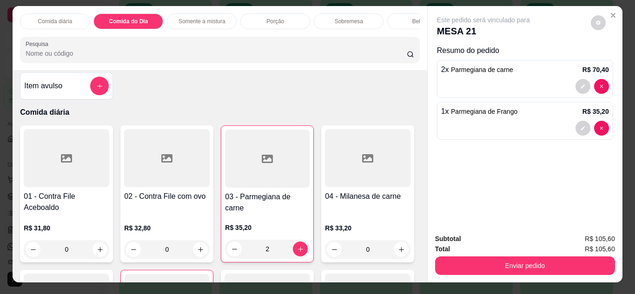
scroll to position [0, 0]
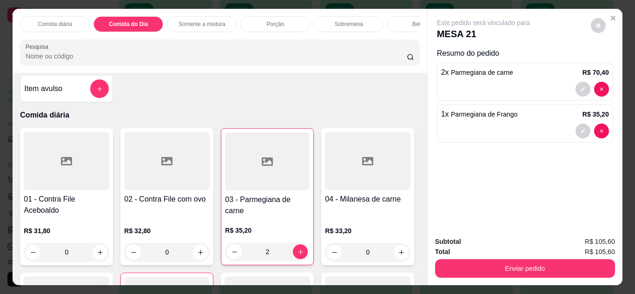
click at [394, 20] on div "Bebidas" at bounding box center [422, 24] width 70 height 16
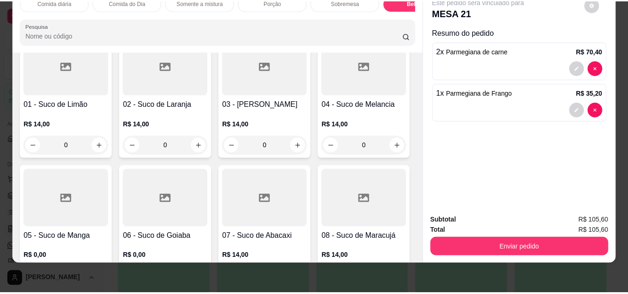
scroll to position [2043, 0]
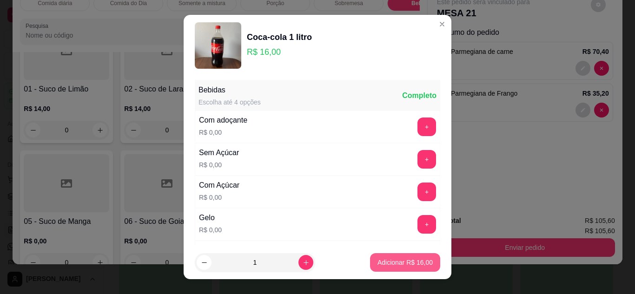
click at [391, 261] on p "Adicionar R$ 16,00" at bounding box center [405, 262] width 55 height 9
type input "1"
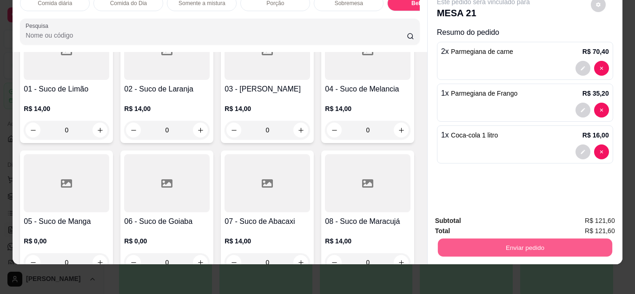
click at [518, 239] on button "Enviar pedido" at bounding box center [525, 248] width 174 height 18
click at [606, 220] on button "Enviar pedido" at bounding box center [591, 217] width 51 height 17
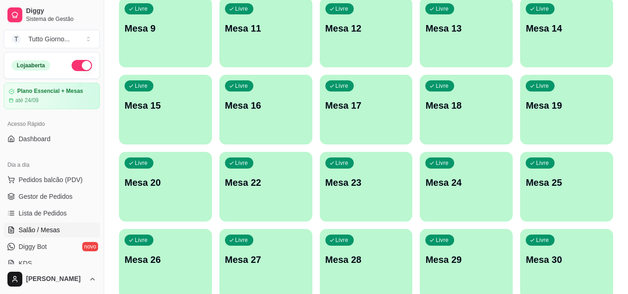
scroll to position [0, 0]
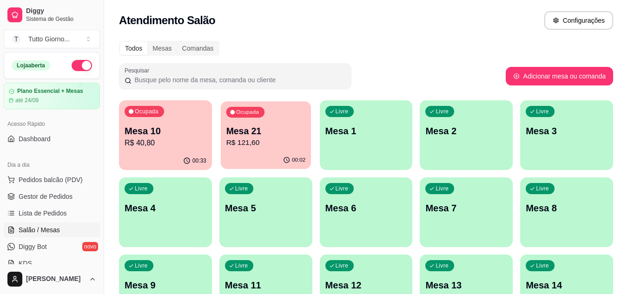
click at [229, 155] on div "00:02" at bounding box center [266, 161] width 90 height 18
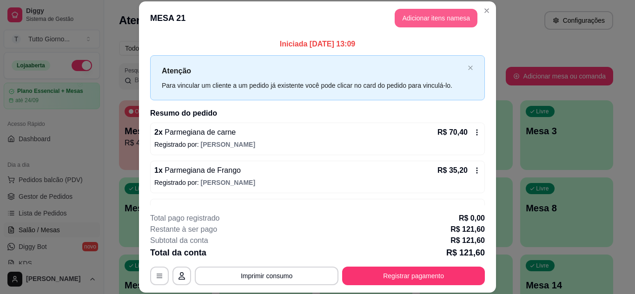
click at [438, 19] on button "Adicionar itens na mesa" at bounding box center [436, 18] width 83 height 19
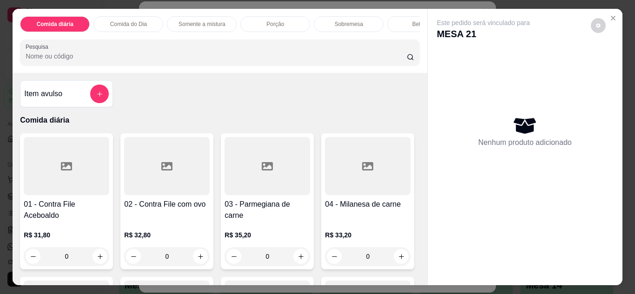
click at [393, 19] on div "Bebidas" at bounding box center [422, 24] width 70 height 16
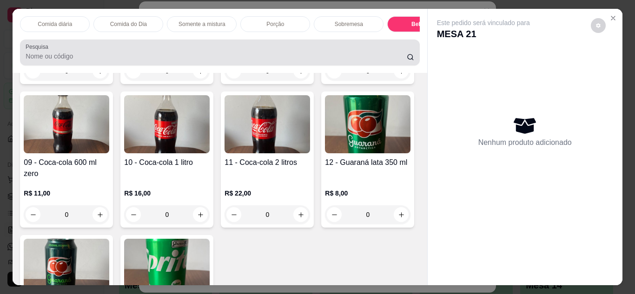
scroll to position [25, 0]
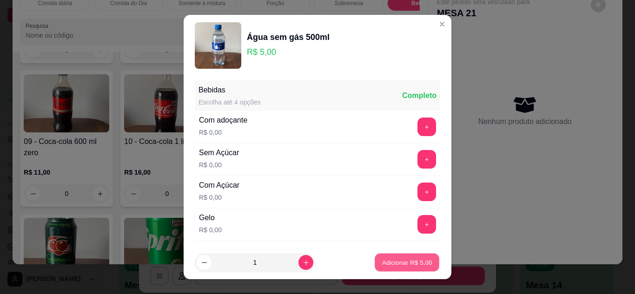
click at [383, 260] on p "Adicionar R$ 5,00" at bounding box center [407, 263] width 50 height 9
type input "1"
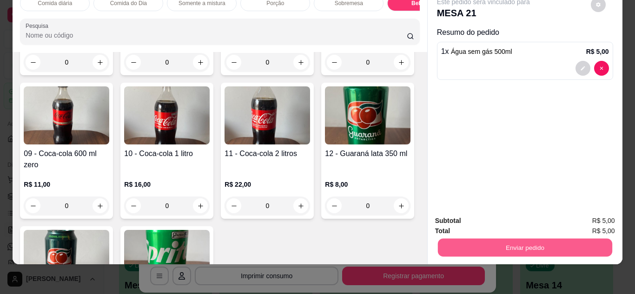
click at [555, 239] on button "Enviar pedido" at bounding box center [525, 248] width 174 height 18
click at [608, 217] on button "Enviar pedido" at bounding box center [591, 217] width 51 height 17
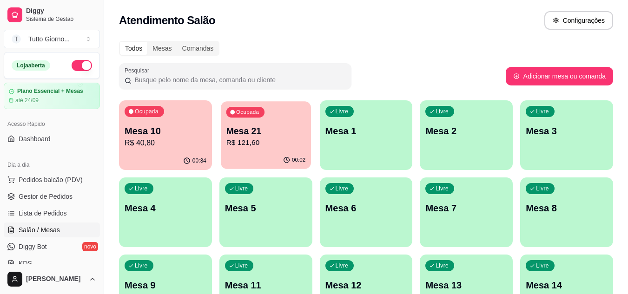
click at [303, 133] on p "Mesa 21" at bounding box center [266, 131] width 80 height 13
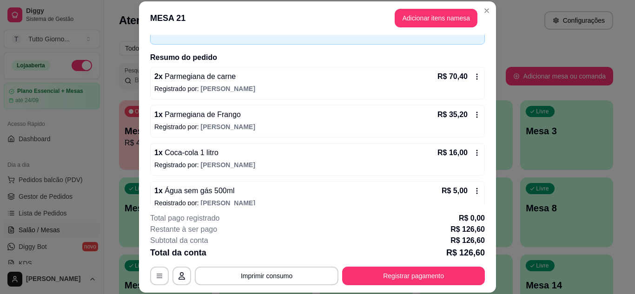
scroll to position [68, 0]
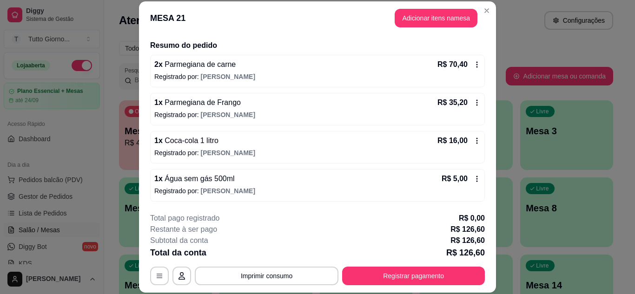
click at [467, 183] on div "R$ 5,00" at bounding box center [461, 178] width 39 height 11
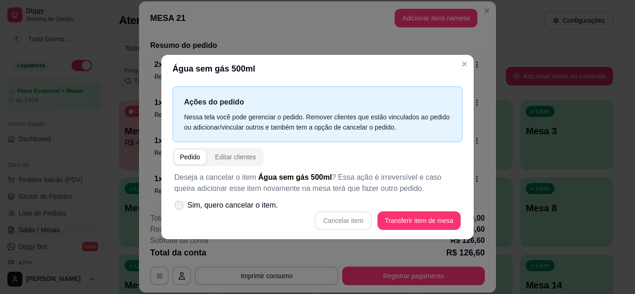
click at [179, 202] on span at bounding box center [179, 205] width 9 height 9
click at [179, 207] on input "Sim, quero cancelar o item." at bounding box center [177, 210] width 6 height 6
checkbox input "true"
click at [353, 220] on button "Cancelar item" at bounding box center [343, 221] width 55 height 18
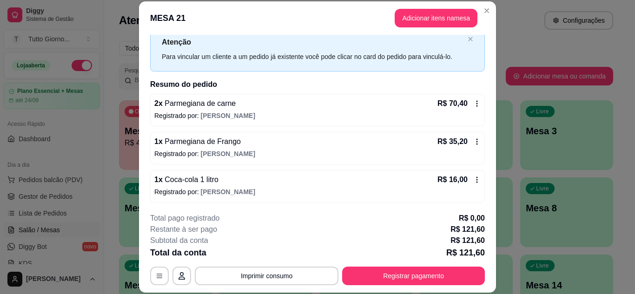
scroll to position [0, 0]
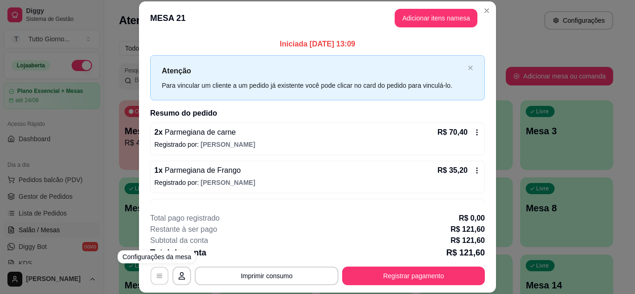
click at [156, 275] on icon "button" at bounding box center [159, 276] width 7 height 7
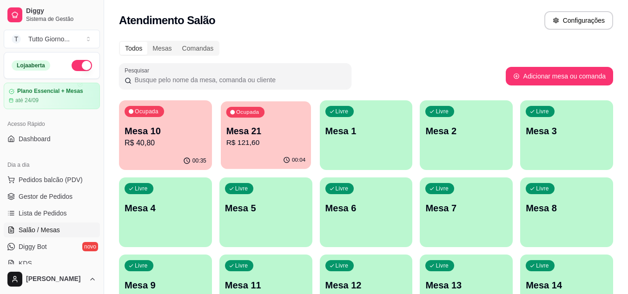
click at [270, 134] on p "Mesa 21" at bounding box center [266, 131] width 80 height 13
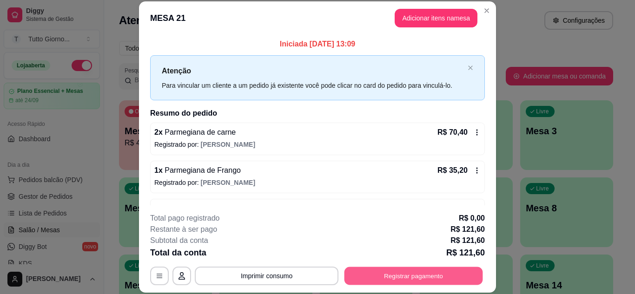
click at [423, 282] on button "Registrar pagamento" at bounding box center [414, 276] width 139 height 18
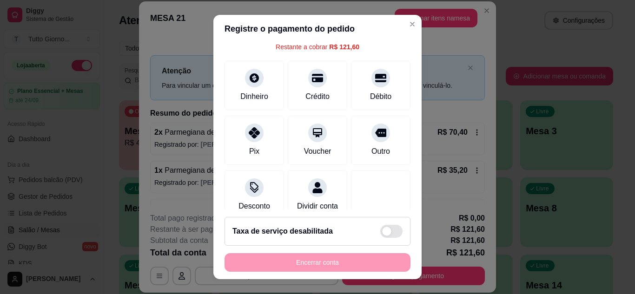
scroll to position [56, 0]
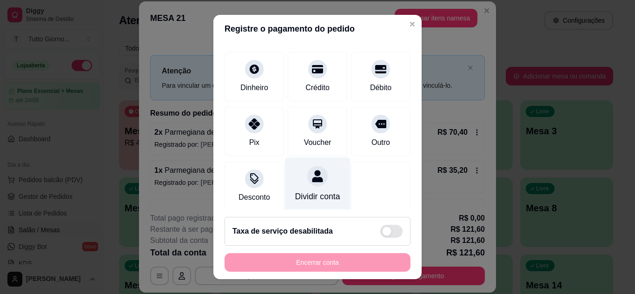
click at [295, 200] on div "Dividir conta" at bounding box center [317, 197] width 45 height 12
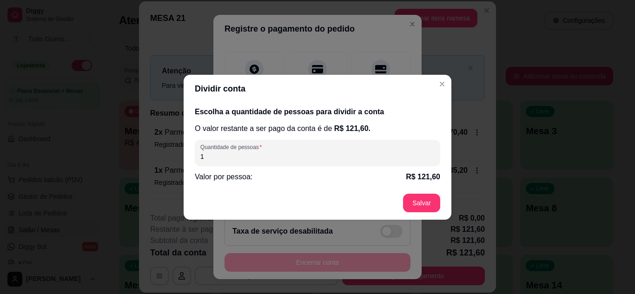
click at [211, 155] on input "1" at bounding box center [317, 156] width 234 height 9
type input "3"
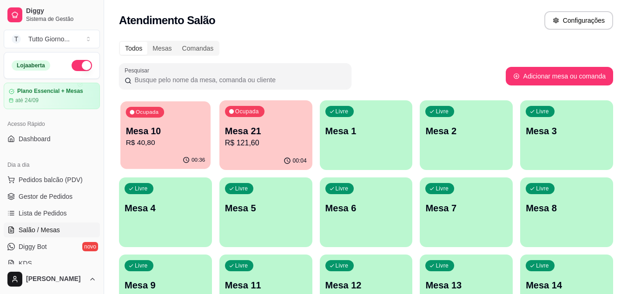
click at [173, 133] on p "Mesa 10" at bounding box center [166, 131] width 80 height 13
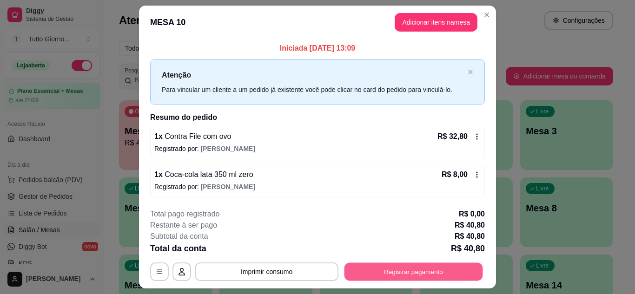
click at [411, 268] on button "Registrar pagamento" at bounding box center [414, 272] width 139 height 18
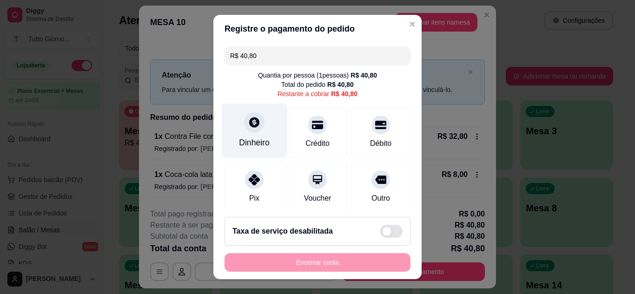
click at [241, 131] on div "Dinheiro" at bounding box center [255, 130] width 66 height 54
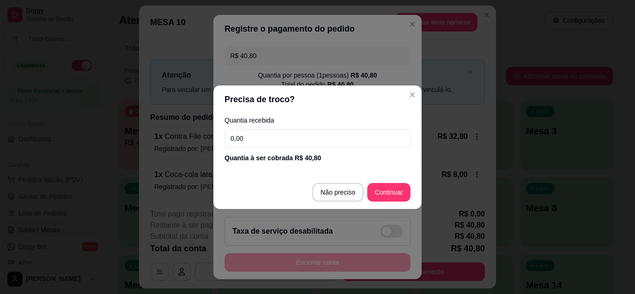
click at [240, 135] on input "0,00" at bounding box center [318, 138] width 186 height 19
type input "40,60"
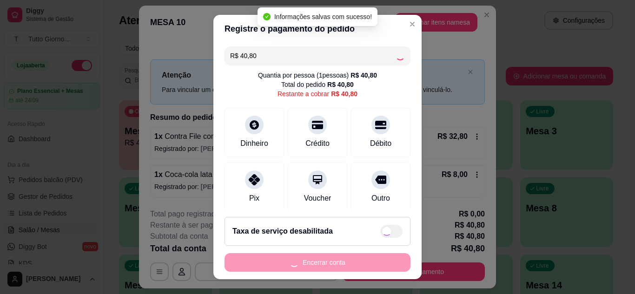
type input "R$ 0,00"
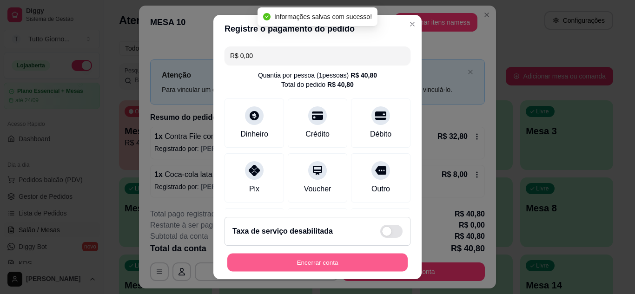
click at [344, 265] on button "Encerrar conta" at bounding box center [317, 263] width 180 height 18
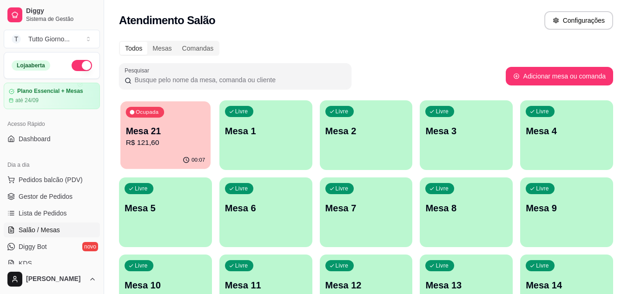
click at [177, 150] on div "Ocupada Mesa 21 R$ 121,60" at bounding box center [165, 126] width 90 height 50
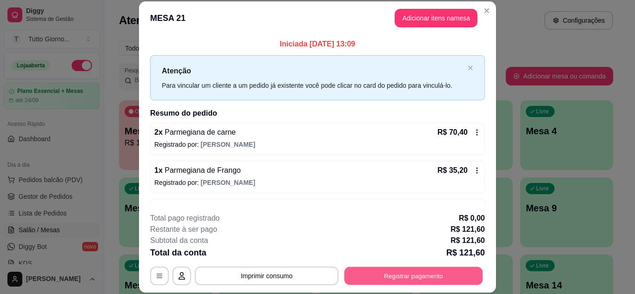
click at [423, 273] on button "Registrar pagamento" at bounding box center [414, 276] width 139 height 18
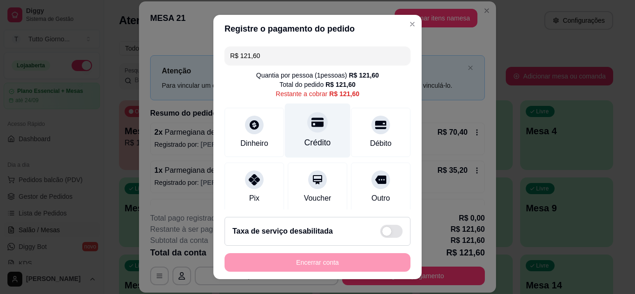
click at [301, 136] on div "Crédito" at bounding box center [318, 130] width 66 height 54
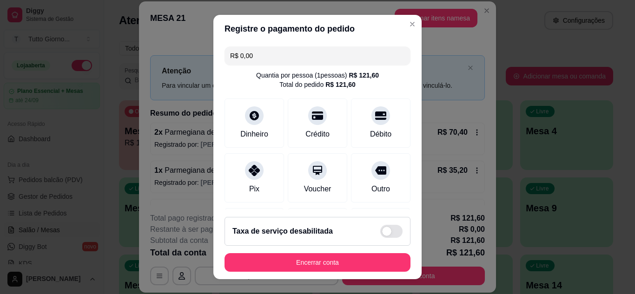
scroll to position [111, 0]
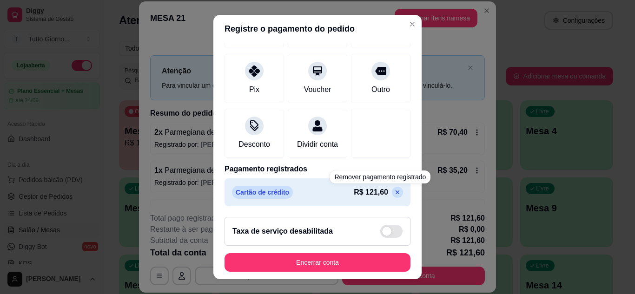
click at [394, 191] on icon at bounding box center [397, 192] width 7 height 7
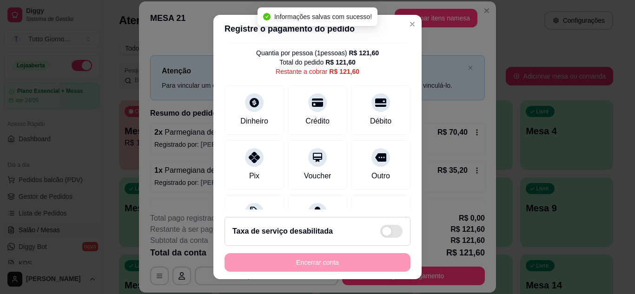
scroll to position [0, 0]
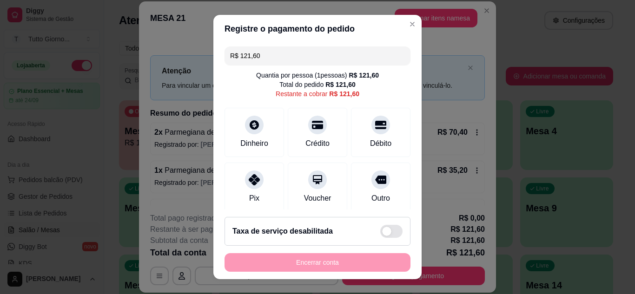
click at [273, 58] on input "R$ 121,60" at bounding box center [317, 56] width 175 height 19
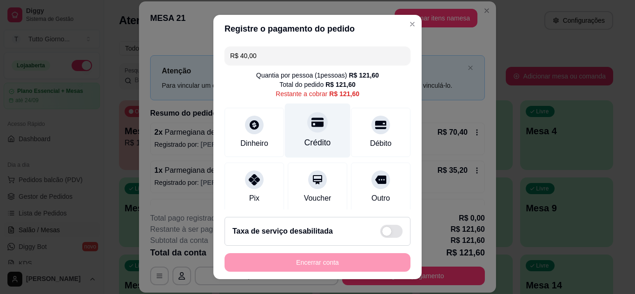
click at [305, 137] on div "Crédito" at bounding box center [318, 143] width 27 height 12
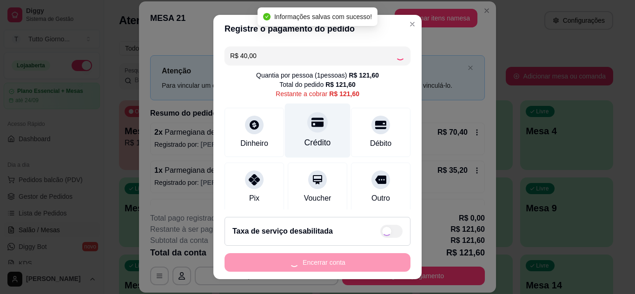
type input "R$ 81,60"
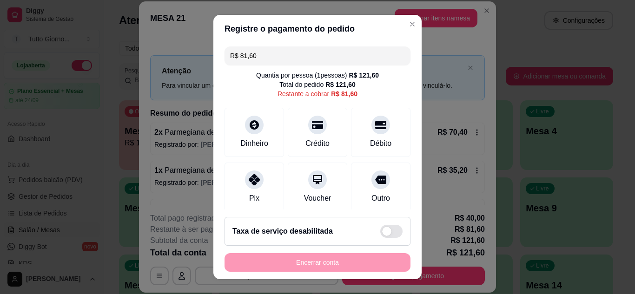
click at [341, 230] on div "Taxa de serviço desabilitada" at bounding box center [318, 231] width 170 height 13
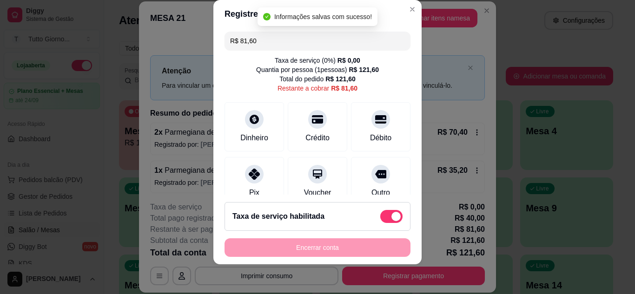
click at [336, 110] on div "Dinheiro Crédito Débito" at bounding box center [318, 126] width 186 height 49
click at [380, 220] on span at bounding box center [391, 216] width 22 height 13
click at [380, 220] on input "checkbox" at bounding box center [383, 222] width 6 height 6
checkbox input "false"
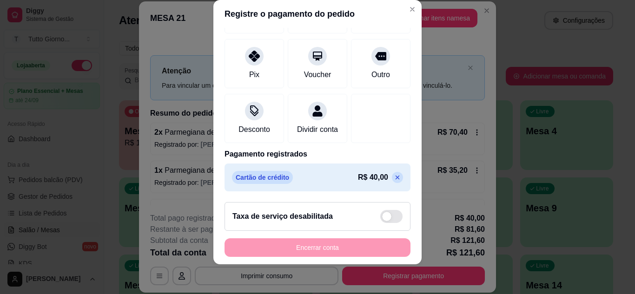
scroll to position [120, 0]
click at [394, 175] on icon at bounding box center [397, 177] width 7 height 7
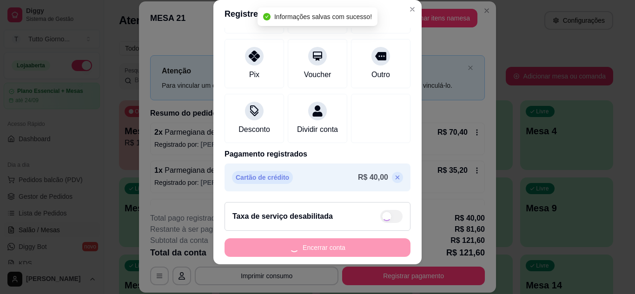
type input "R$ 121,60"
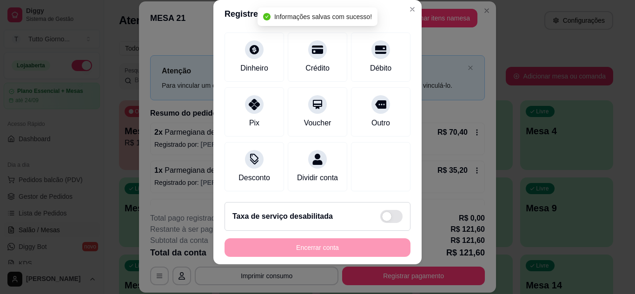
scroll to position [0, 0]
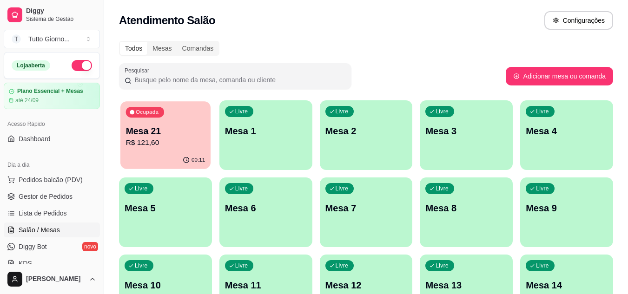
click at [199, 116] on div "Ocupada Mesa 21 R$ 121,60" at bounding box center [165, 126] width 90 height 50
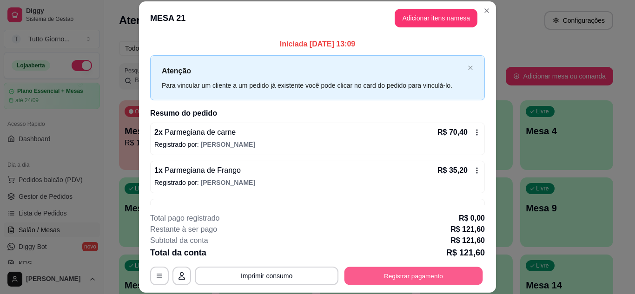
click at [435, 277] on button "Registrar pagamento" at bounding box center [414, 276] width 139 height 18
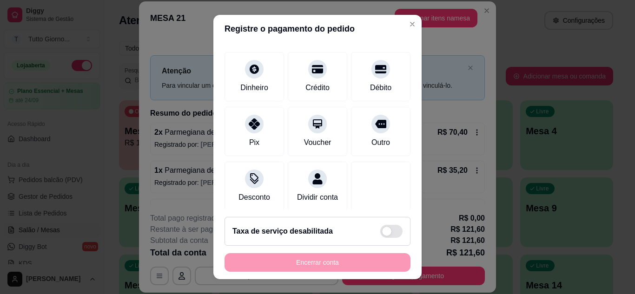
scroll to position [72, 0]
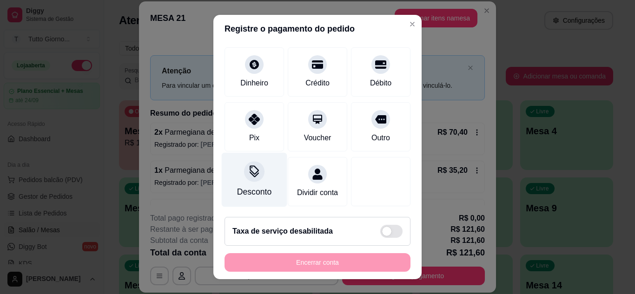
click at [254, 193] on div "Desconto" at bounding box center [255, 180] width 66 height 54
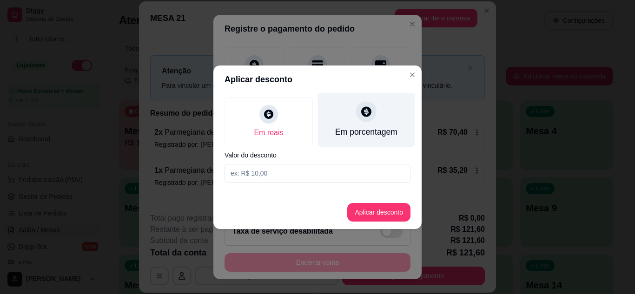
click at [341, 138] on div "Em porcentagem" at bounding box center [366, 132] width 62 height 12
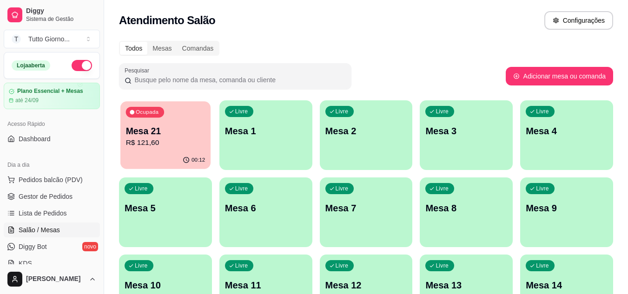
click at [175, 151] on div "Ocupada Mesa 21 R$ 121,60" at bounding box center [165, 126] width 90 height 50
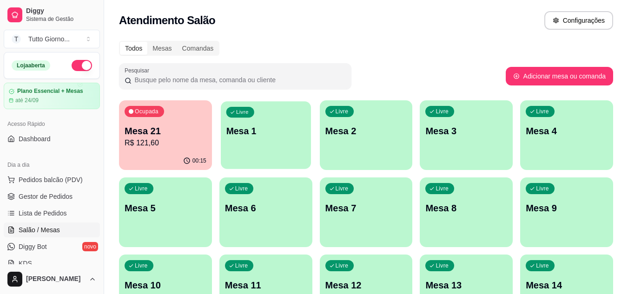
click at [266, 151] on div "Livre Mesa 1" at bounding box center [266, 129] width 90 height 57
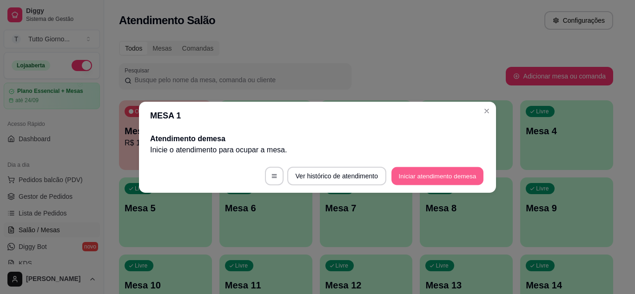
click at [429, 184] on button "Iniciar atendimento de mesa" at bounding box center [438, 176] width 92 height 18
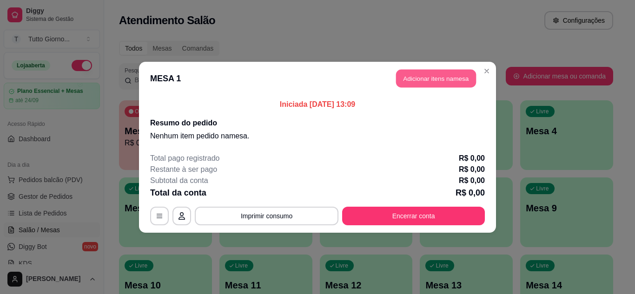
click at [437, 80] on button "Adicionar itens na mesa" at bounding box center [436, 78] width 80 height 18
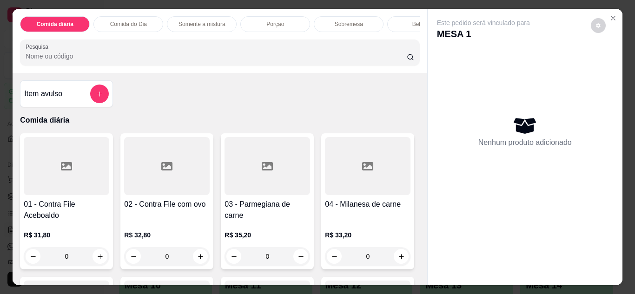
click at [198, 258] on div "0" at bounding box center [167, 256] width 86 height 19
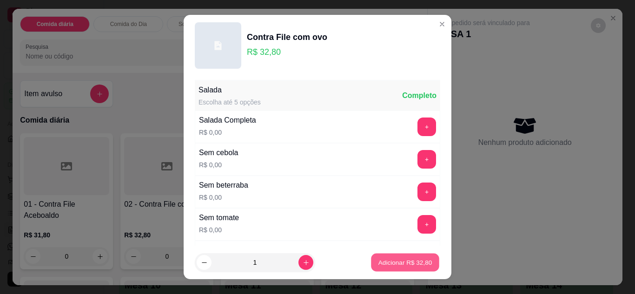
click at [383, 262] on p "Adicionar R$ 32,80" at bounding box center [406, 263] width 54 height 9
type input "1"
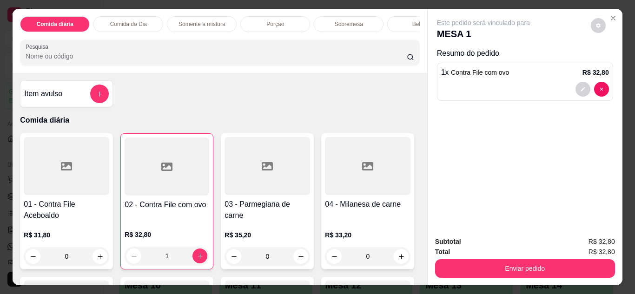
click at [299, 259] on div "0" at bounding box center [268, 256] width 86 height 19
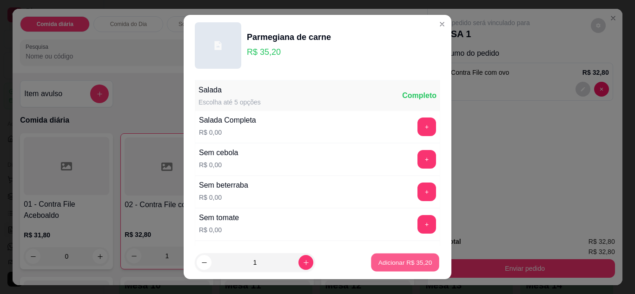
click at [388, 267] on button "Adicionar R$ 35,20" at bounding box center [405, 263] width 68 height 18
type input "1"
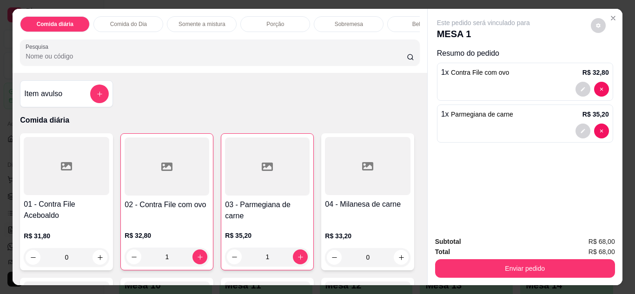
click at [403, 18] on div "Bebidas" at bounding box center [422, 24] width 70 height 16
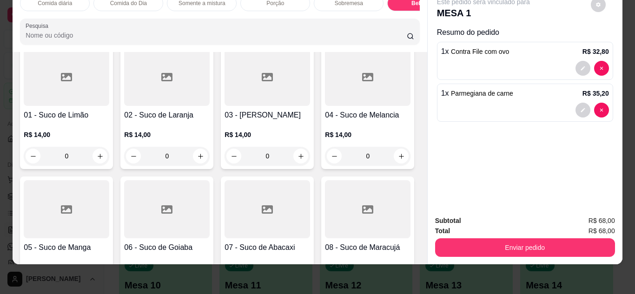
scroll to position [2036, 0]
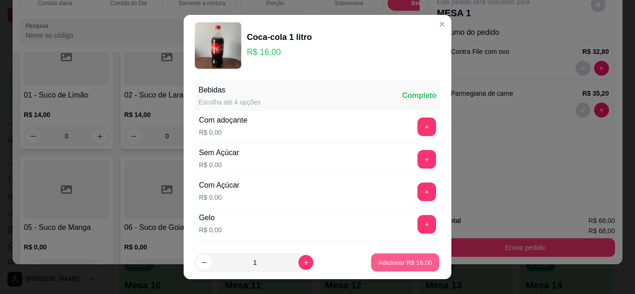
click at [400, 256] on button "Adicionar R$ 16,00" at bounding box center [405, 263] width 68 height 18
type input "1"
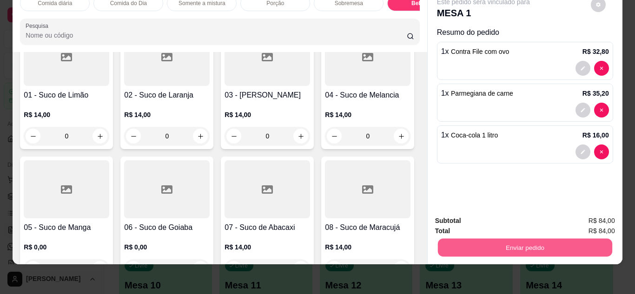
click at [533, 240] on button "Enviar pedido" at bounding box center [525, 248] width 174 height 18
click at [591, 212] on button "Enviar pedido" at bounding box center [591, 217] width 51 height 17
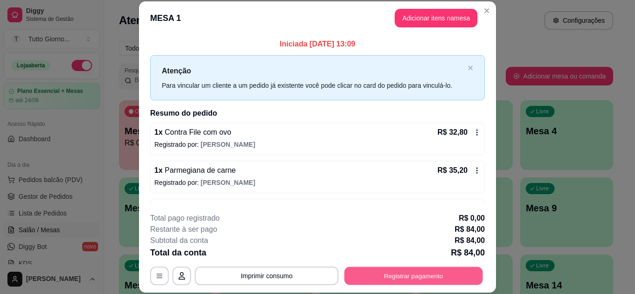
click at [430, 274] on button "Registrar pagamento" at bounding box center [414, 276] width 139 height 18
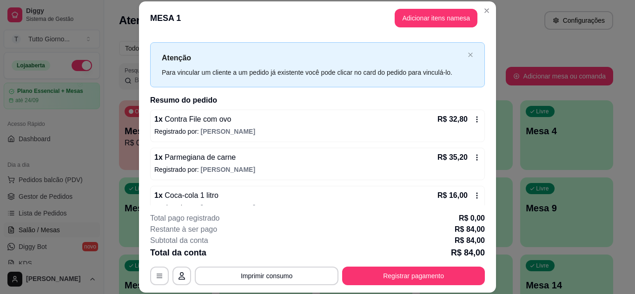
scroll to position [19, 0]
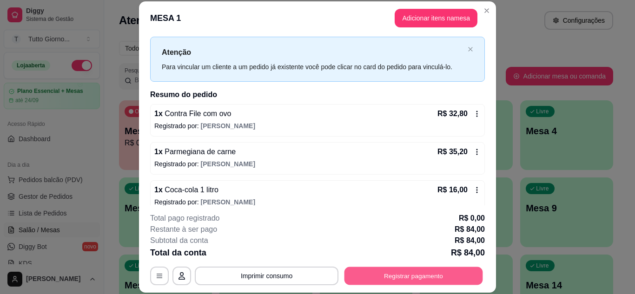
click at [416, 278] on button "Registrar pagamento" at bounding box center [414, 276] width 139 height 18
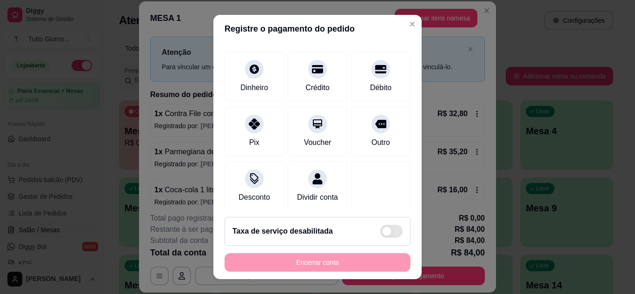
scroll to position [72, 0]
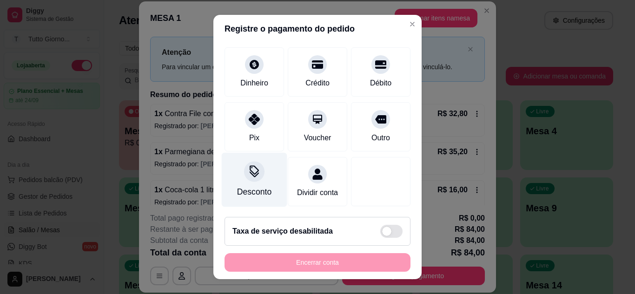
click at [257, 173] on div "Desconto" at bounding box center [255, 180] width 66 height 54
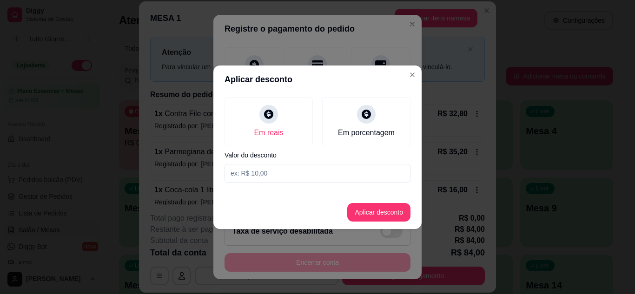
click at [273, 173] on input at bounding box center [318, 173] width 186 height 19
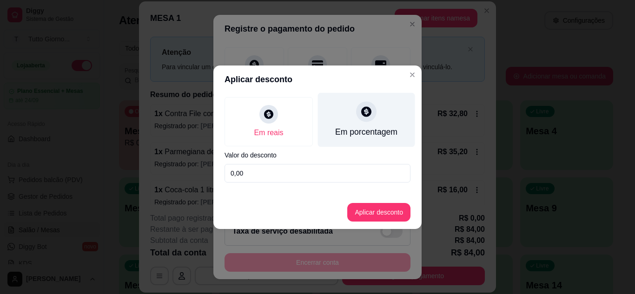
type input "0,00"
click at [361, 128] on div "Em porcentagem" at bounding box center [366, 132] width 62 height 12
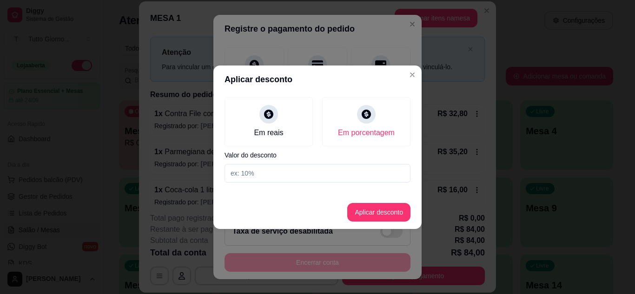
click at [274, 172] on input at bounding box center [318, 173] width 186 height 19
type input "10"
click at [368, 209] on button "Aplicar desconto" at bounding box center [378, 212] width 63 height 19
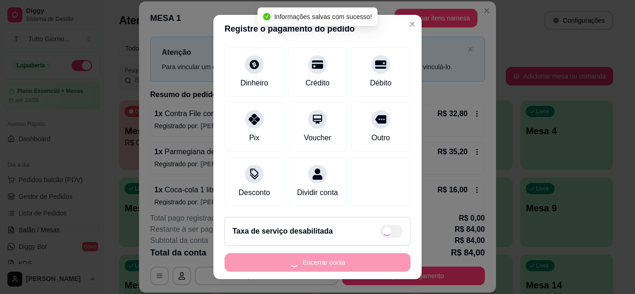
type input "R$ 75,60"
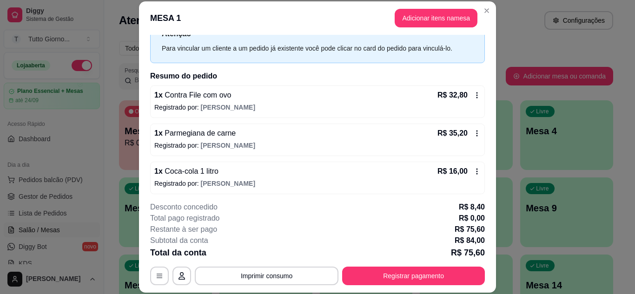
scroll to position [41, 0]
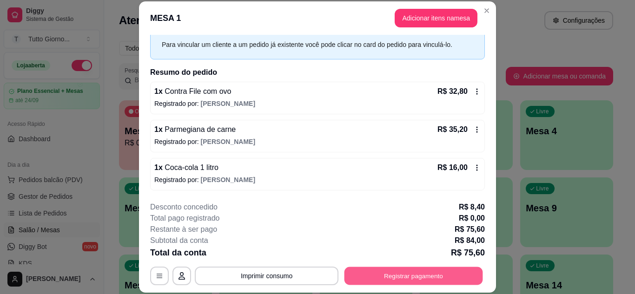
click at [416, 282] on button "Registrar pagamento" at bounding box center [414, 276] width 139 height 18
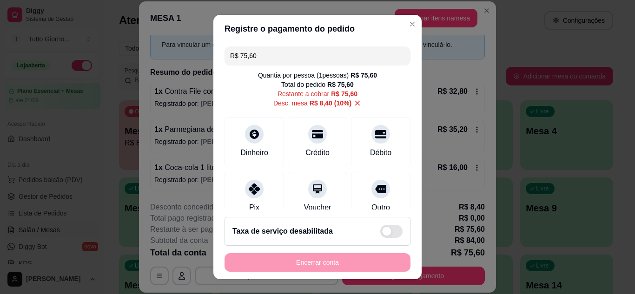
click at [269, 53] on input "R$ 75,60" at bounding box center [317, 56] width 175 height 19
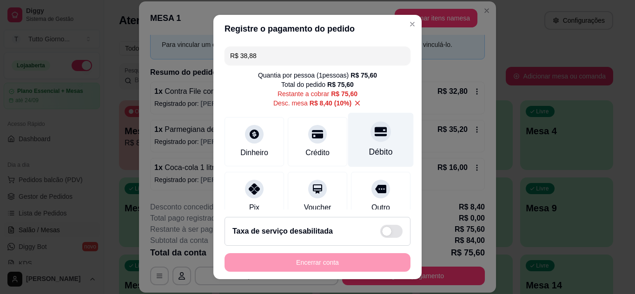
click at [369, 154] on div "Débito" at bounding box center [381, 152] width 24 height 12
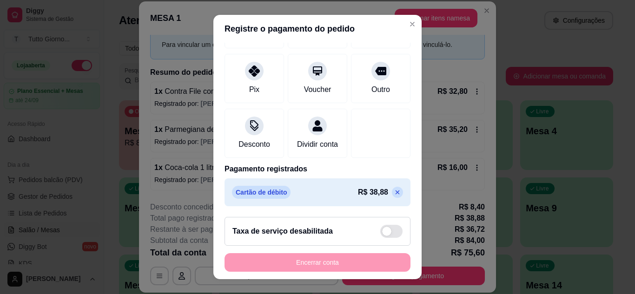
scroll to position [129, 0]
click at [392, 188] on p at bounding box center [397, 192] width 11 height 11
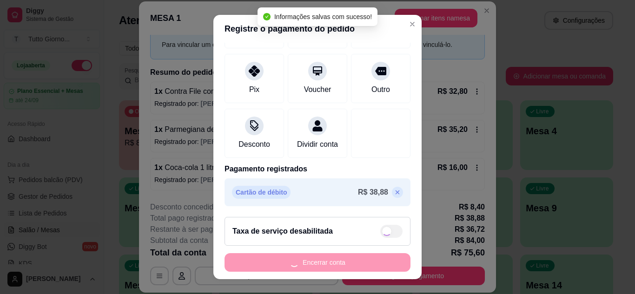
type input "R$ 75,60"
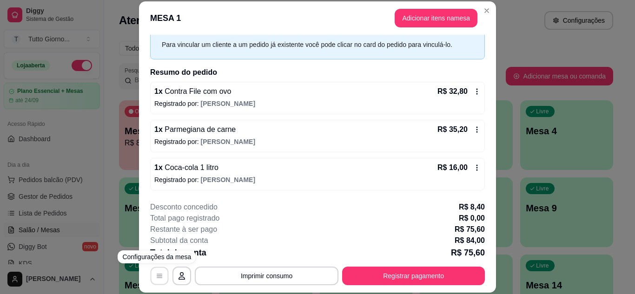
click at [157, 271] on button "button" at bounding box center [160, 276] width 18 height 18
click at [473, 89] on icon at bounding box center [476, 91] width 7 height 7
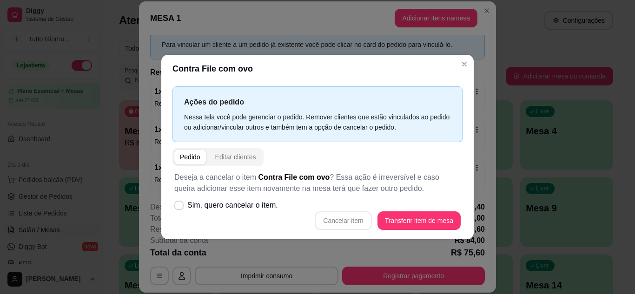
click at [355, 222] on div "Cancelar item Transferir item de mesa" at bounding box center [317, 221] width 286 height 19
click at [185, 202] on label "Sim, quero cancelar o item." at bounding box center [226, 205] width 111 height 19
click at [180, 207] on input "Sim, quero cancelar o item." at bounding box center [177, 210] width 6 height 6
checkbox input "true"
click at [340, 226] on button "Cancelar item" at bounding box center [343, 221] width 55 height 18
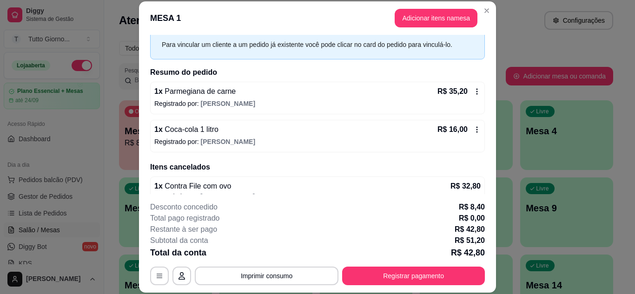
click at [466, 98] on div "1 x Parmegiana de carne R$ 35,20 Registrado por: Henry" at bounding box center [317, 98] width 335 height 33
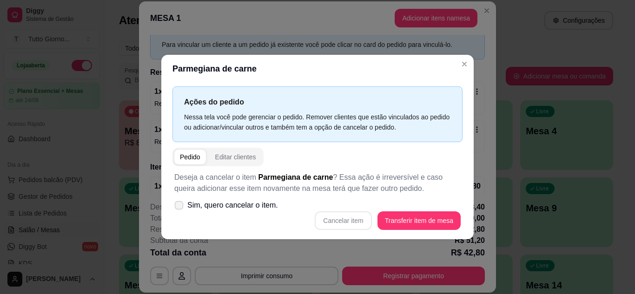
click at [178, 208] on span at bounding box center [179, 205] width 9 height 9
click at [178, 208] on input "Sim, quero cancelar o item." at bounding box center [177, 210] width 6 height 6
checkbox input "true"
click at [348, 221] on button "Cancelar item" at bounding box center [343, 221] width 55 height 18
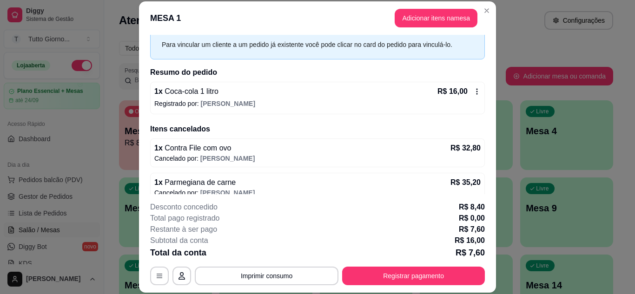
click at [473, 90] on icon at bounding box center [476, 91] width 7 height 7
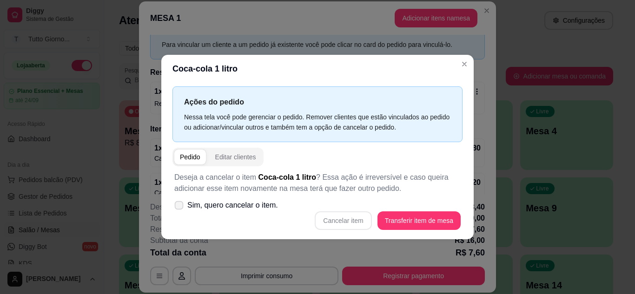
click at [179, 207] on icon at bounding box center [178, 205] width 7 height 5
click at [179, 207] on input "Sim, quero cancelar o item." at bounding box center [177, 210] width 6 height 6
checkbox input "true"
click at [340, 223] on button "Cancelar item" at bounding box center [343, 221] width 55 height 18
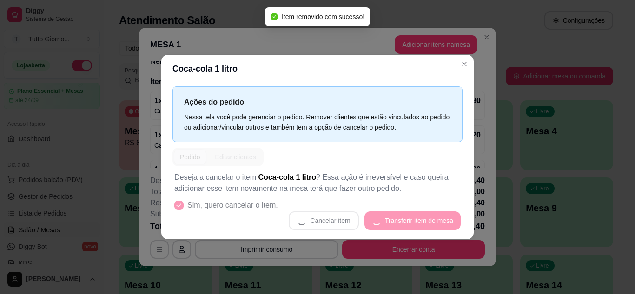
scroll to position [0, 0]
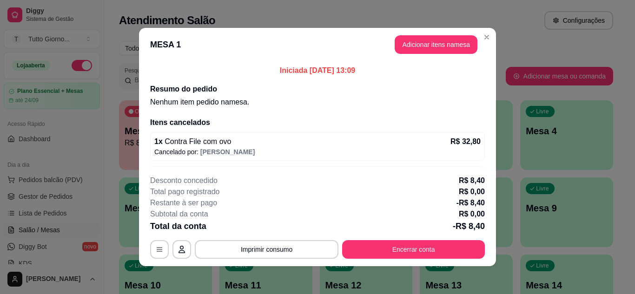
click at [463, 67] on p "Iniciada 23/09/2025 às 13:09" at bounding box center [317, 70] width 335 height 11
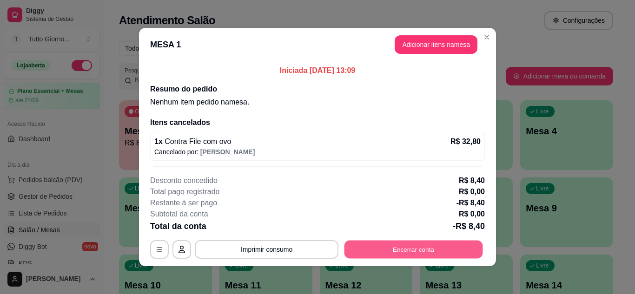
click at [419, 247] on button "Encerrar conta" at bounding box center [414, 250] width 139 height 18
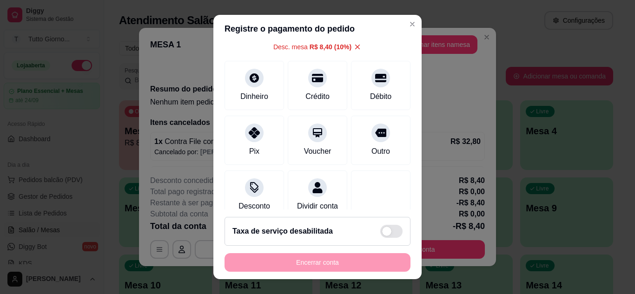
scroll to position [56, 0]
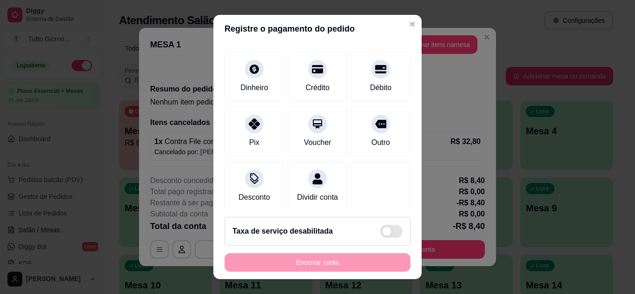
click at [346, 268] on div "Encerrar conta" at bounding box center [318, 262] width 186 height 19
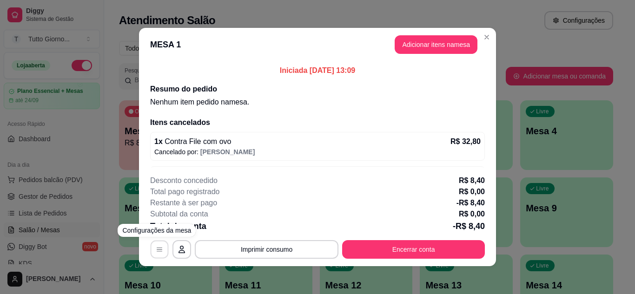
click at [157, 253] on button "button" at bounding box center [160, 250] width 18 height 18
click at [174, 250] on button "button" at bounding box center [182, 250] width 18 height 18
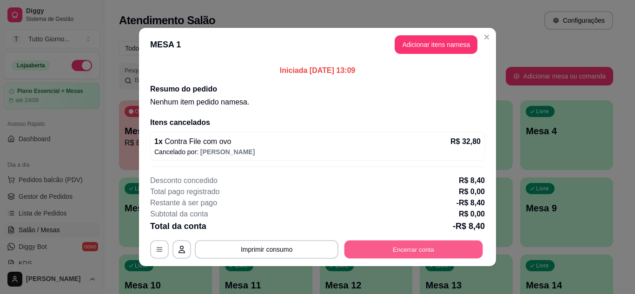
click at [411, 248] on button "Encerrar conta" at bounding box center [414, 250] width 139 height 18
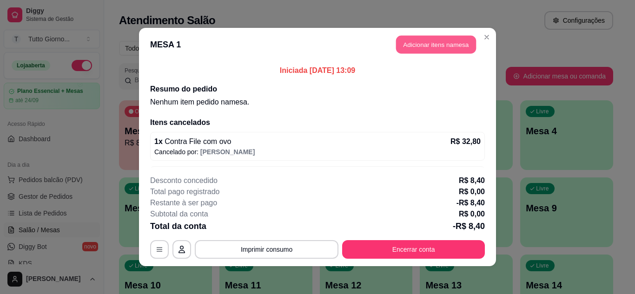
click at [434, 41] on button "Adicionar itens na mesa" at bounding box center [436, 45] width 80 height 18
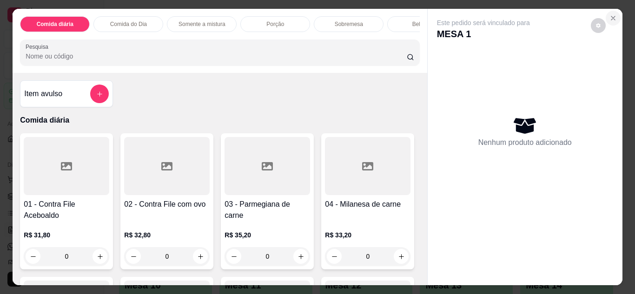
click at [611, 16] on icon "Close" at bounding box center [613, 17] width 7 height 7
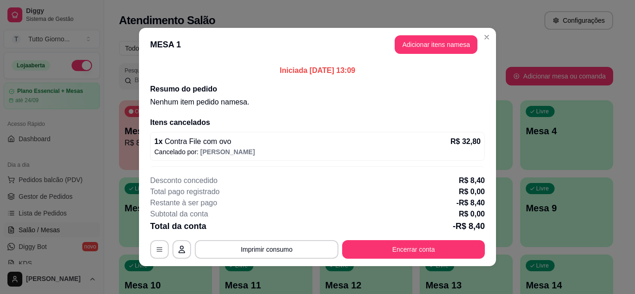
click at [448, 149] on p "Cancelado por: Henry" at bounding box center [317, 151] width 326 height 9
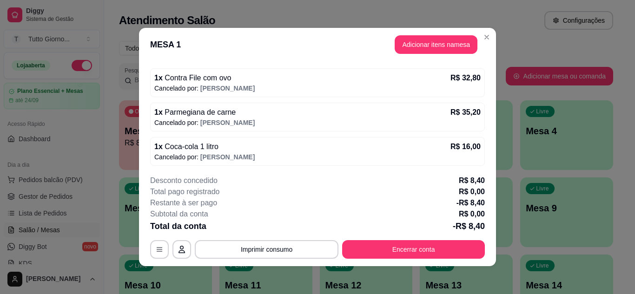
scroll to position [66, 0]
click at [370, 240] on div "Desconto concedido R$ 8,40 Total pago registrado R$ 0,00 Restante à ser pago -R…" at bounding box center [317, 217] width 335 height 84
click at [464, 181] on p "R$ 8,40" at bounding box center [472, 180] width 26 height 11
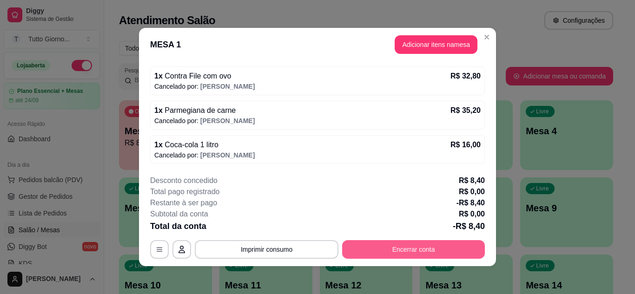
click at [375, 248] on button "Encerrar conta" at bounding box center [413, 249] width 143 height 19
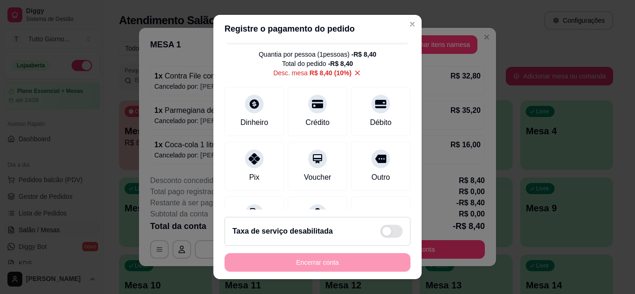
scroll to position [0, 0]
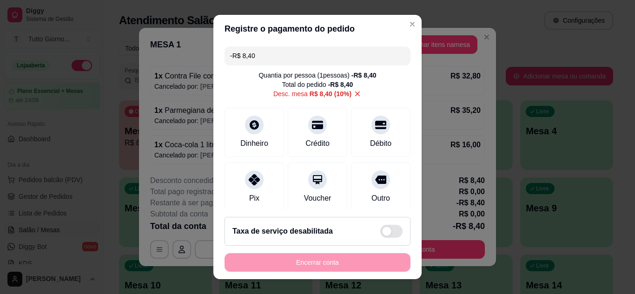
click at [355, 93] on icon at bounding box center [357, 93] width 5 height 5
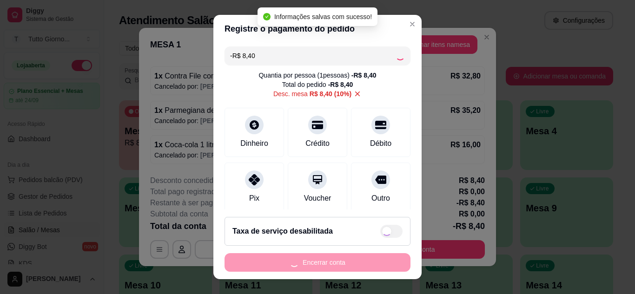
type input "R$ 0,00"
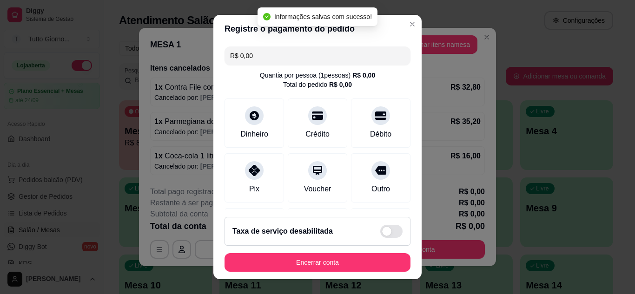
scroll to position [54, 0]
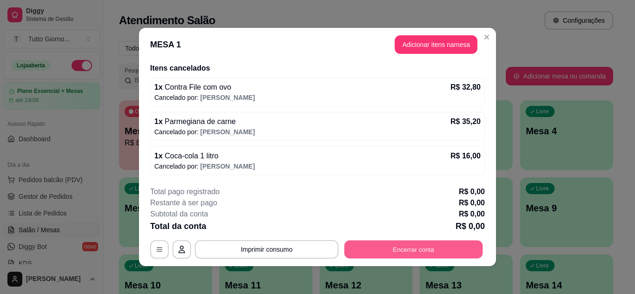
click at [391, 254] on button "Encerrar conta" at bounding box center [414, 250] width 139 height 18
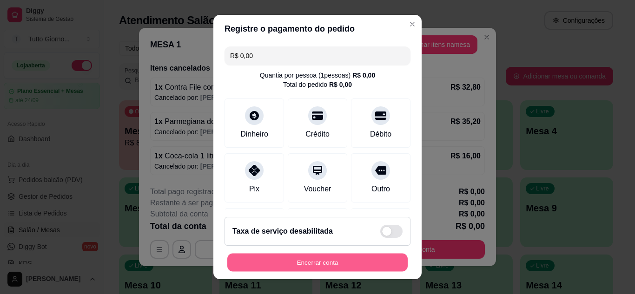
click at [330, 263] on button "Encerrar conta" at bounding box center [317, 263] width 180 height 18
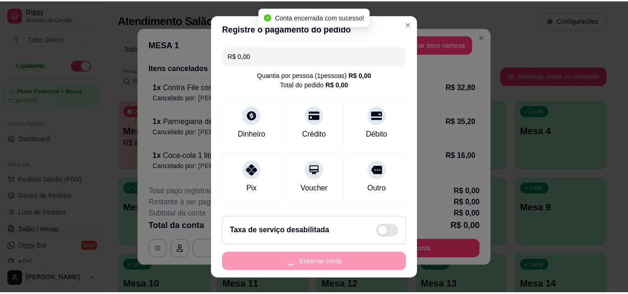
scroll to position [0, 0]
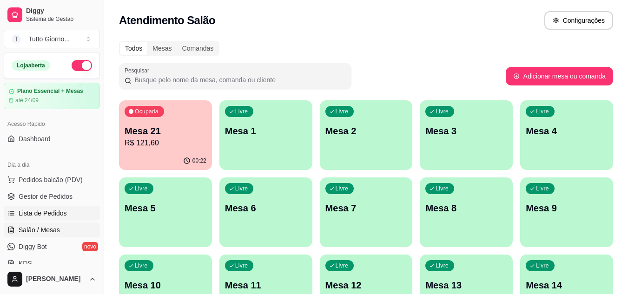
click at [50, 213] on span "Lista de Pedidos" at bounding box center [43, 213] width 48 height 9
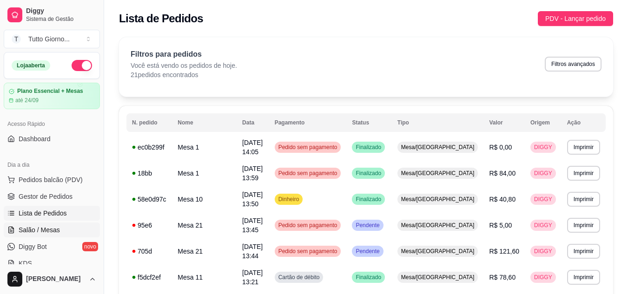
click at [51, 231] on span "Salão / Mesas" at bounding box center [39, 230] width 41 height 9
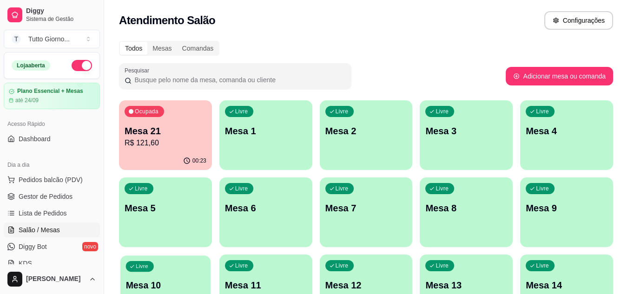
click at [157, 275] on div "Livre Mesa 10" at bounding box center [165, 284] width 90 height 57
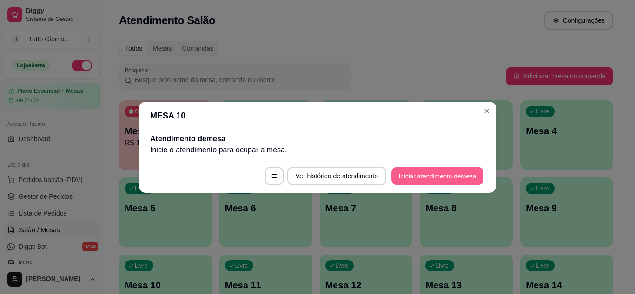
click at [404, 180] on button "Iniciar atendimento de mesa" at bounding box center [438, 176] width 92 height 18
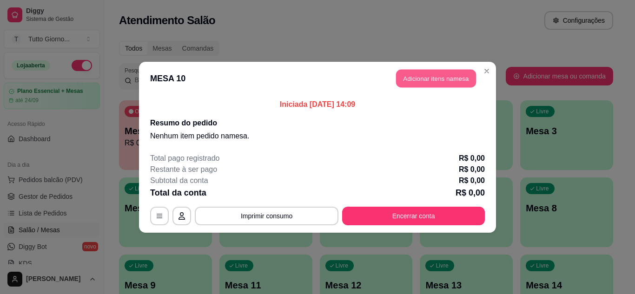
click at [429, 85] on button "Adicionar itens na mesa" at bounding box center [436, 78] width 80 height 18
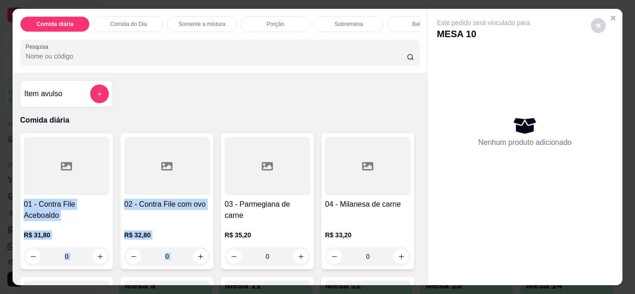
drag, startPoint x: 386, startPoint y: 116, endPoint x: 373, endPoint y: 163, distance: 48.9
click at [373, 163] on div "Item avulso Comida diária 01 - Contra File Aceboaldo R$ 31,80 0 02 - Contra Fil…" at bounding box center [220, 179] width 414 height 213
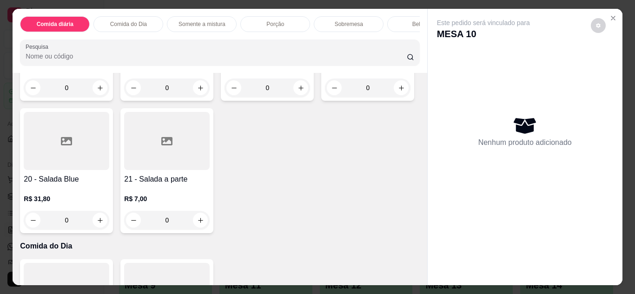
scroll to position [316, 0]
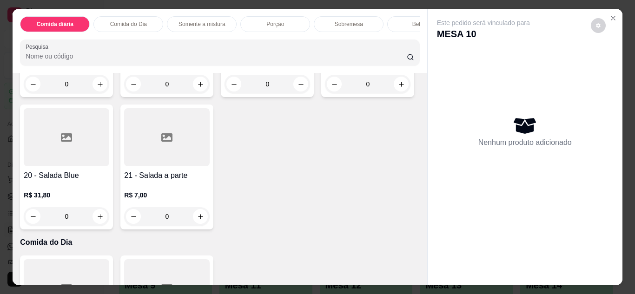
click at [325, 93] on div "0" at bounding box center [368, 84] width 86 height 19
click at [416, 174] on div "Item avulso Comida diária 01 - Contra File Aceboaldo R$ 31,80 0 02 - Contra Fil…" at bounding box center [220, 179] width 414 height 213
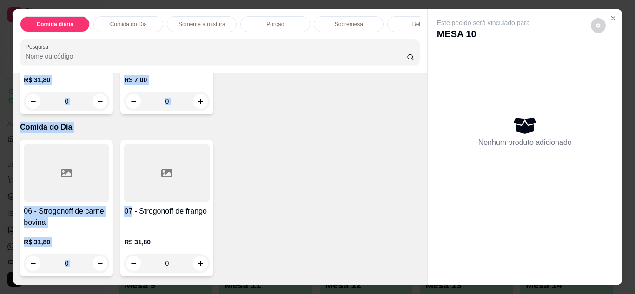
scroll to position [492, 0]
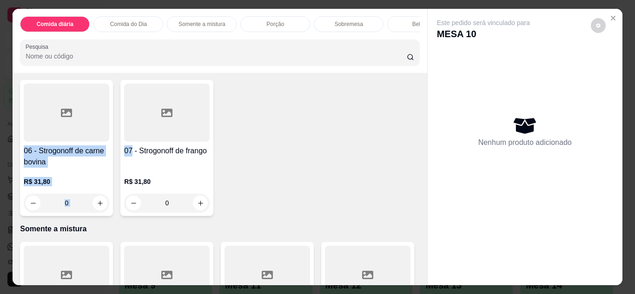
drag, startPoint x: 416, startPoint y: 174, endPoint x: 420, endPoint y: 266, distance: 91.7
click at [420, 266] on div "Item avulso Comida diária 01 - Contra File Aceboaldo R$ 31,80 0 02 - Contra Fil…" at bounding box center [220, 179] width 414 height 213
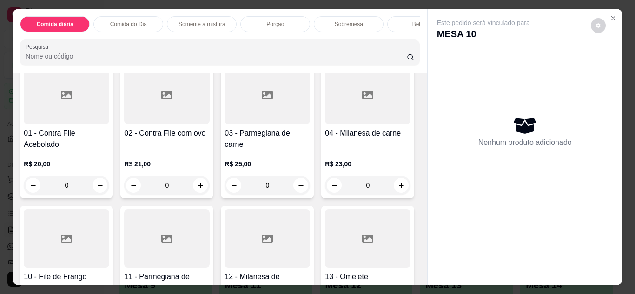
scroll to position [1032, 0]
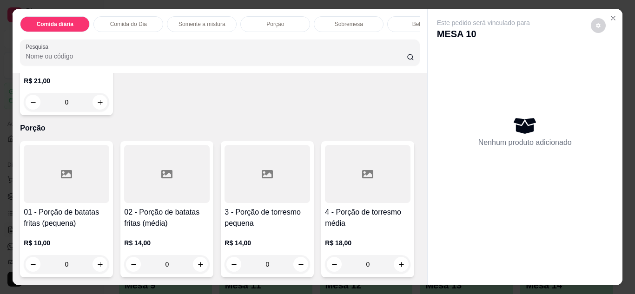
type input "1"
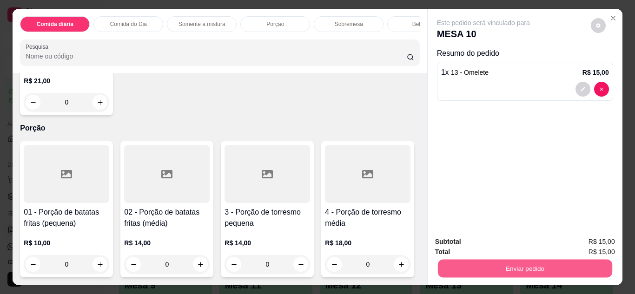
click at [512, 266] on button "Enviar pedido" at bounding box center [525, 269] width 174 height 18
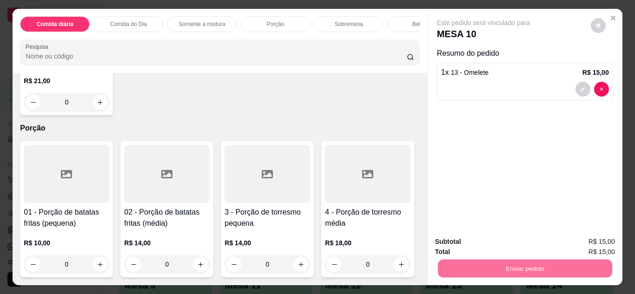
click at [587, 243] on button "Enviar pedido" at bounding box center [591, 242] width 51 height 17
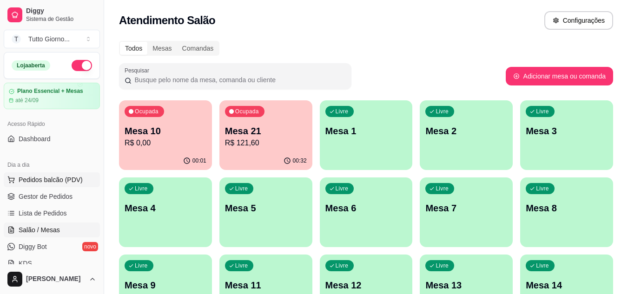
click at [57, 184] on span "Pedidos balcão (PDV)" at bounding box center [51, 179] width 64 height 9
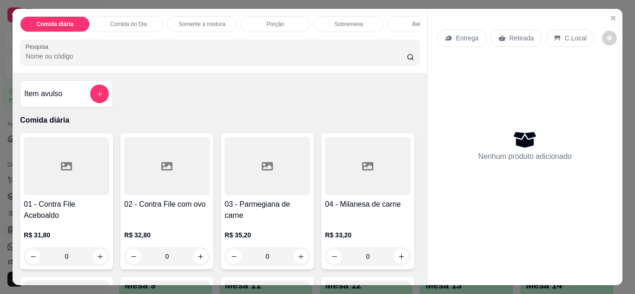
click at [464, 38] on p "Entrega" at bounding box center [467, 37] width 23 height 9
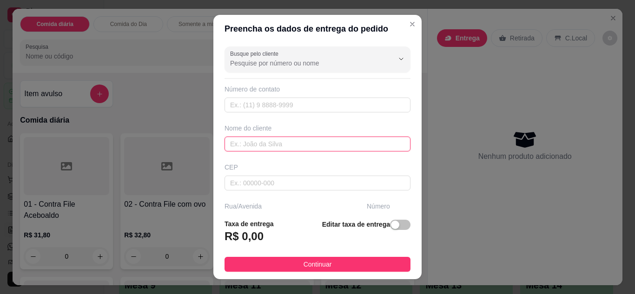
click at [359, 147] on input "text" at bounding box center [318, 144] width 186 height 15
type input "[PERSON_NAME]"
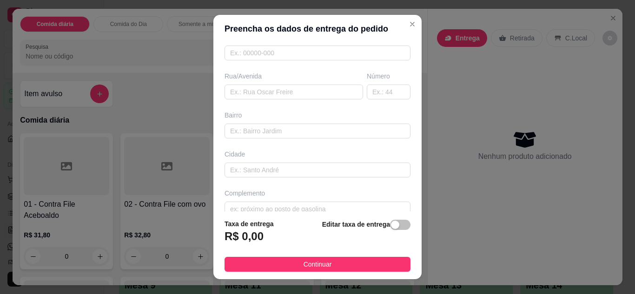
scroll to position [144, 0]
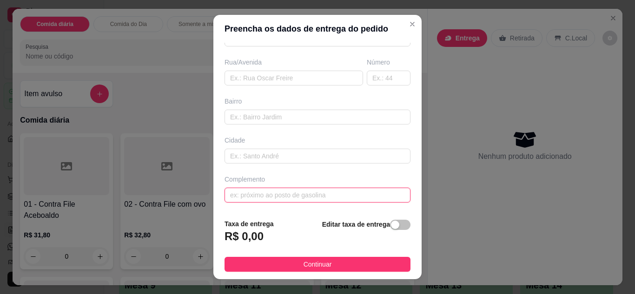
click at [347, 190] on input "text" at bounding box center [318, 195] width 186 height 15
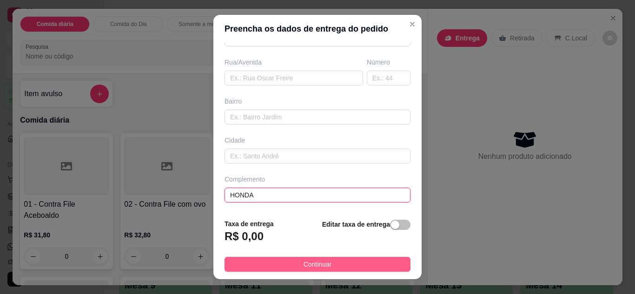
type input "HONDA"
click at [337, 259] on button "Continuar" at bounding box center [318, 264] width 186 height 15
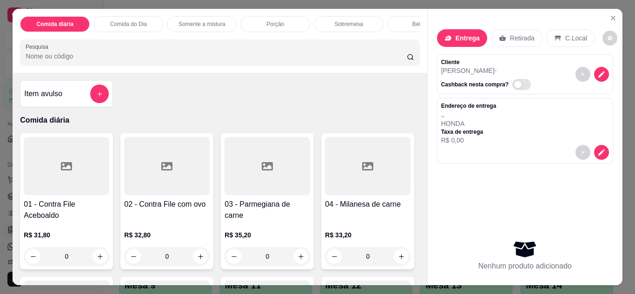
click at [216, 22] on p "Somente a mistura" at bounding box center [202, 23] width 47 height 7
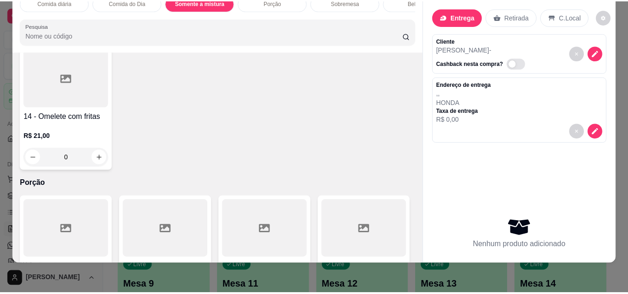
scroll to position [1135, 0]
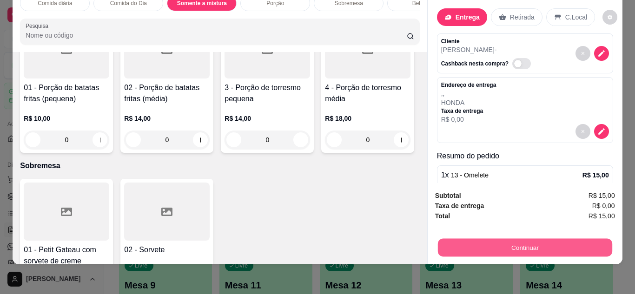
click at [507, 242] on button "Continuar" at bounding box center [525, 248] width 174 height 18
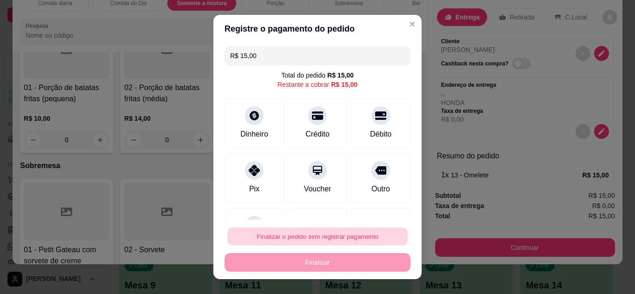
click at [362, 231] on button "Finalizar o pedido sem registrar pagamento" at bounding box center [317, 237] width 180 height 18
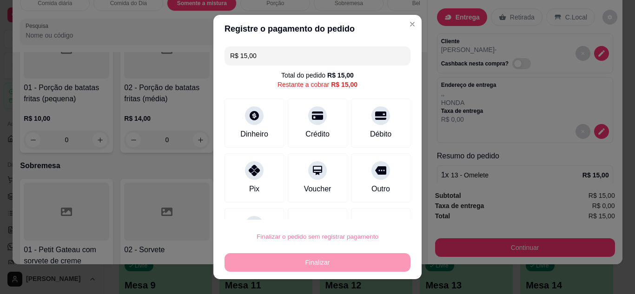
click at [372, 209] on button "Confirmar" at bounding box center [370, 210] width 33 height 14
type input "0"
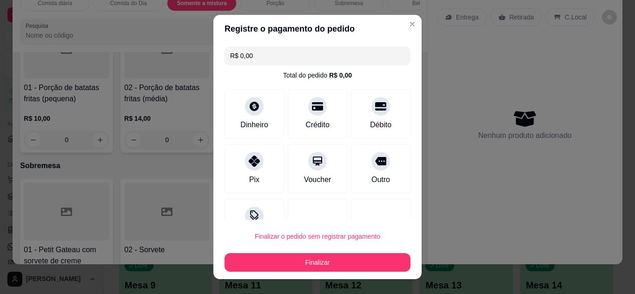
type input "R$ 0,00"
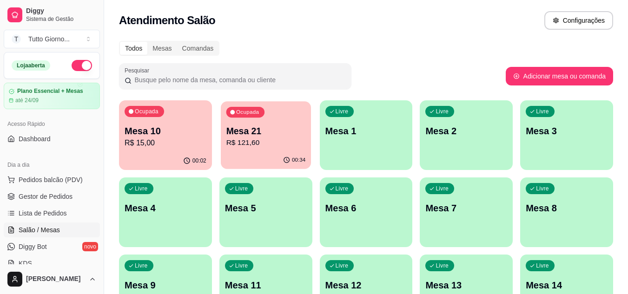
click at [295, 131] on p "Mesa 21" at bounding box center [266, 131] width 80 height 13
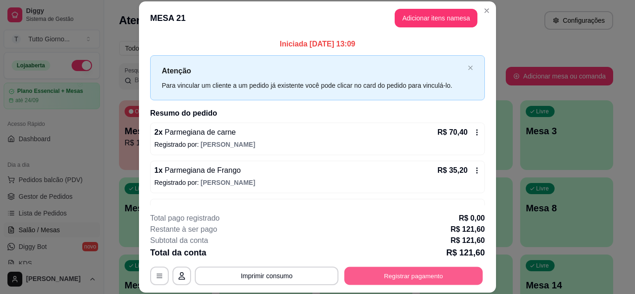
click at [435, 274] on button "Registrar pagamento" at bounding box center [414, 276] width 139 height 18
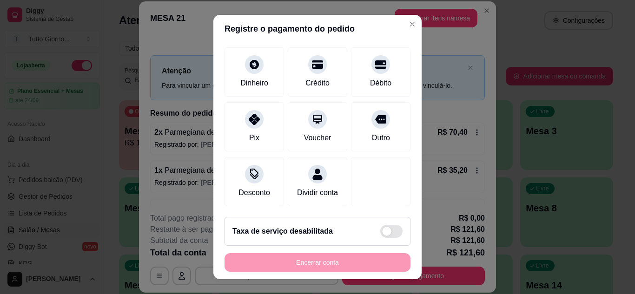
scroll to position [72, 0]
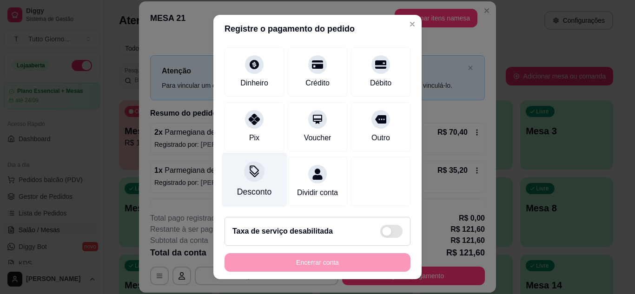
click at [260, 168] on div "Desconto" at bounding box center [255, 180] width 66 height 54
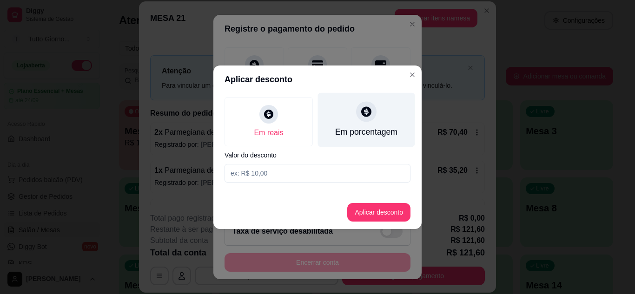
click at [361, 129] on div "Em porcentagem" at bounding box center [366, 132] width 62 height 12
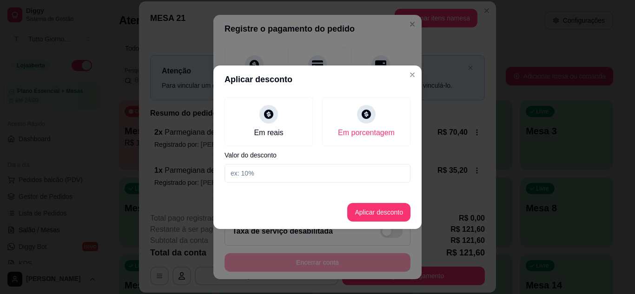
click at [284, 175] on input at bounding box center [318, 173] width 186 height 19
type input "10"
click at [385, 213] on button "Aplicar desconto" at bounding box center [379, 212] width 61 height 18
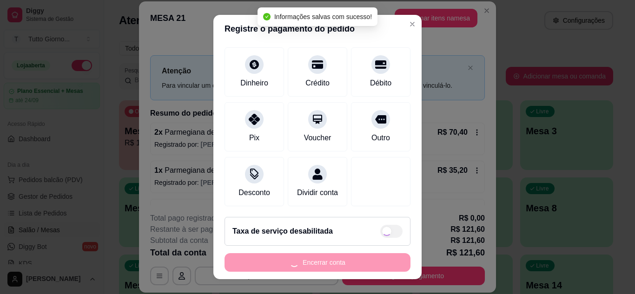
type input "R$ 109,44"
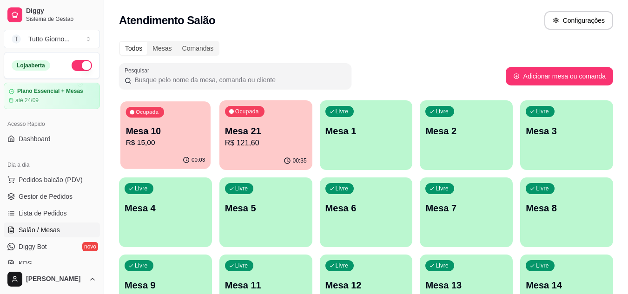
click at [182, 156] on div "00:03" at bounding box center [165, 161] width 90 height 18
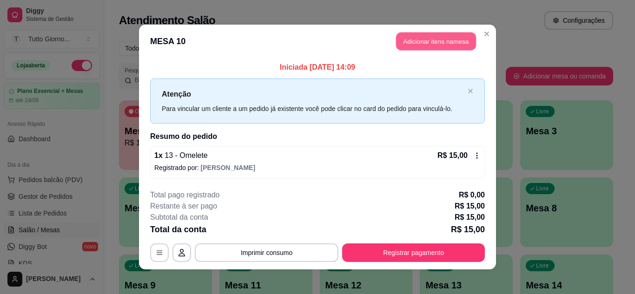
click at [420, 40] on button "Adicionar itens na mesa" at bounding box center [436, 42] width 80 height 18
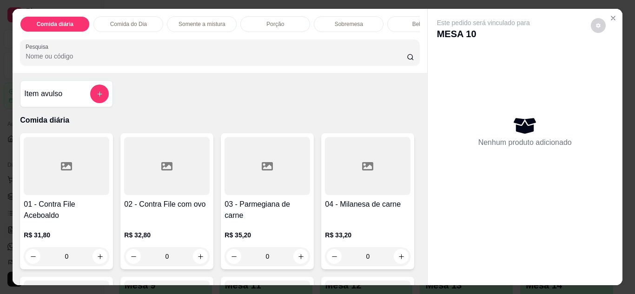
click at [406, 22] on div "Bebidas" at bounding box center [422, 24] width 70 height 16
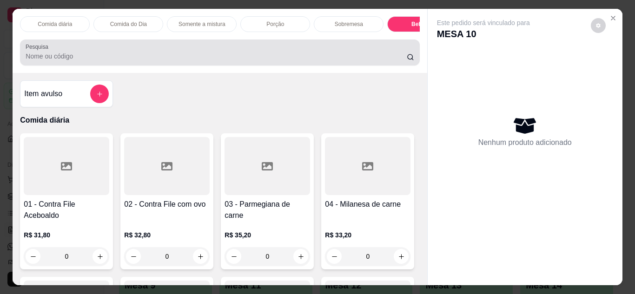
scroll to position [25, 0]
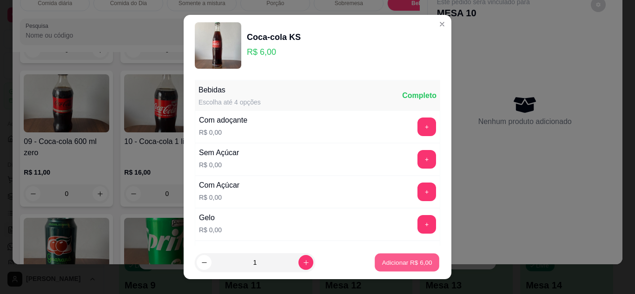
click at [392, 261] on p "Adicionar R$ 6,00" at bounding box center [407, 263] width 50 height 9
type input "1"
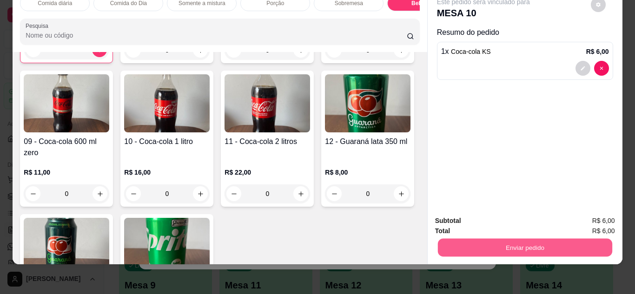
click at [511, 247] on button "Enviar pedido" at bounding box center [525, 248] width 174 height 18
click at [586, 216] on button "Enviar pedido" at bounding box center [591, 217] width 51 height 17
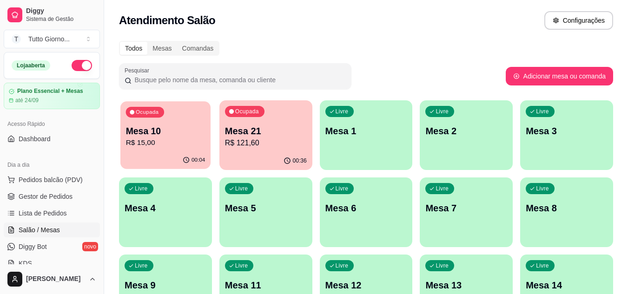
click at [186, 127] on p "Mesa 10" at bounding box center [166, 131] width 80 height 13
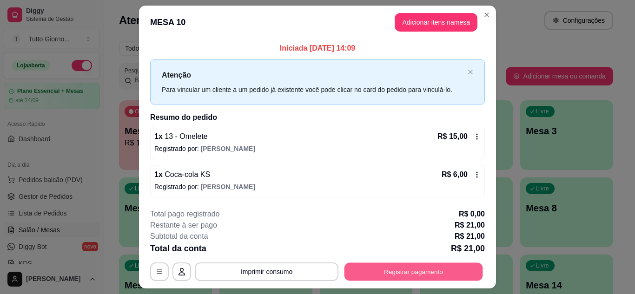
click at [390, 267] on button "Registrar pagamento" at bounding box center [414, 272] width 139 height 18
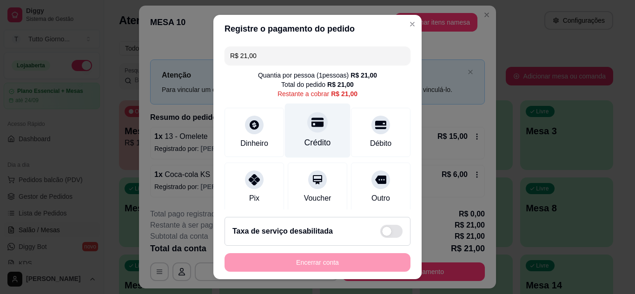
click at [312, 128] on icon at bounding box center [318, 122] width 12 height 12
type input "R$ 0,00"
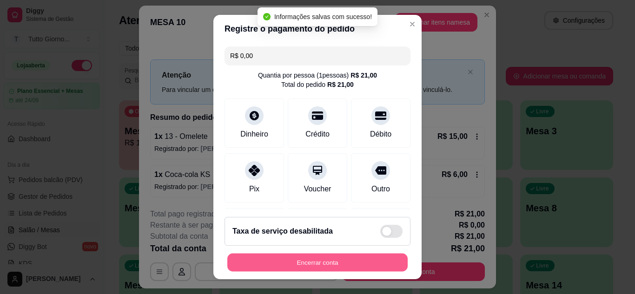
click at [309, 270] on button "Encerrar conta" at bounding box center [317, 263] width 180 height 18
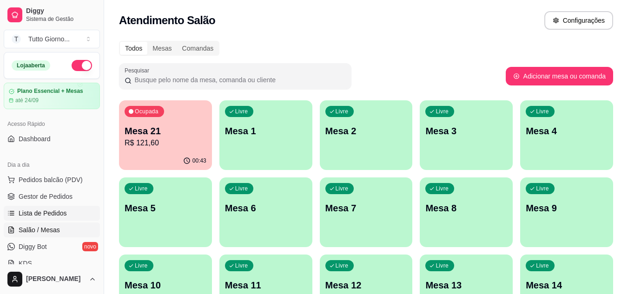
click at [58, 213] on span "Lista de Pedidos" at bounding box center [43, 213] width 48 height 9
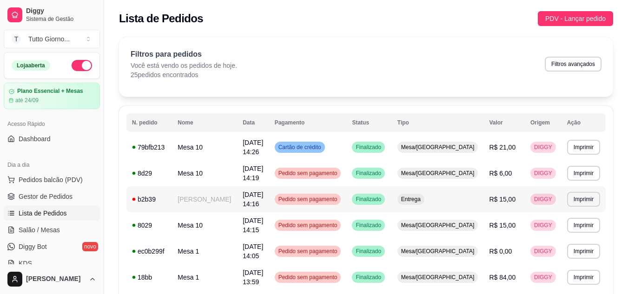
click at [337, 197] on span "Pedido sem pagamento" at bounding box center [308, 199] width 63 height 7
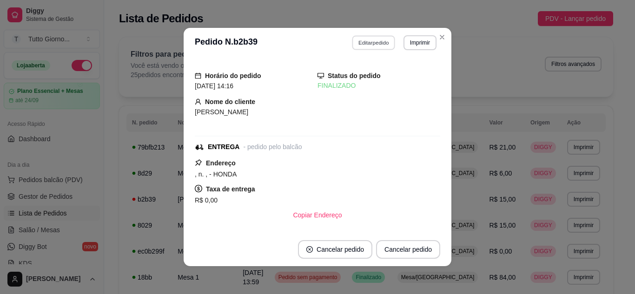
click at [366, 40] on button "Editar pedido" at bounding box center [374, 42] width 43 height 14
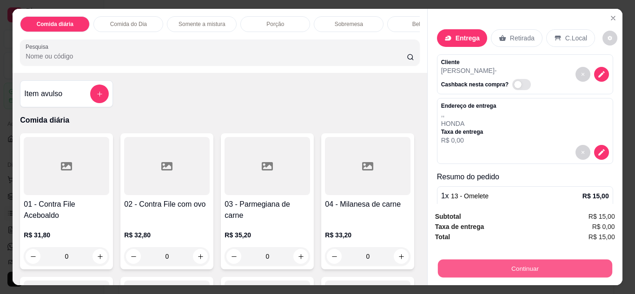
click at [499, 260] on button "Continuar" at bounding box center [525, 269] width 174 height 18
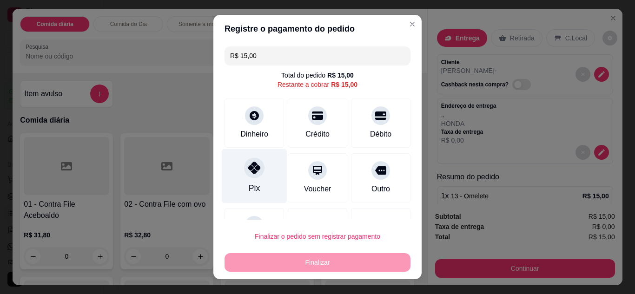
click at [231, 167] on div "Pix" at bounding box center [255, 176] width 66 height 54
type input "R$ 0,00"
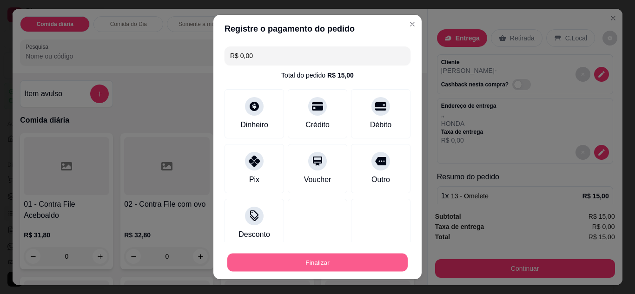
click at [291, 258] on button "Finalizar" at bounding box center [317, 263] width 180 height 18
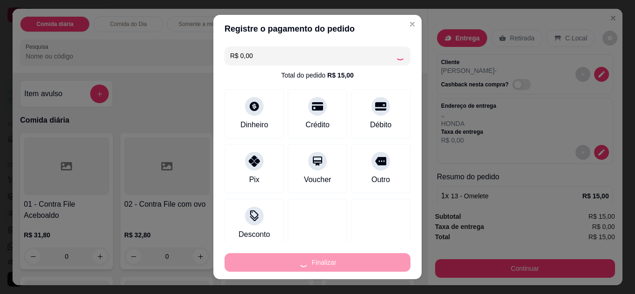
type input "0"
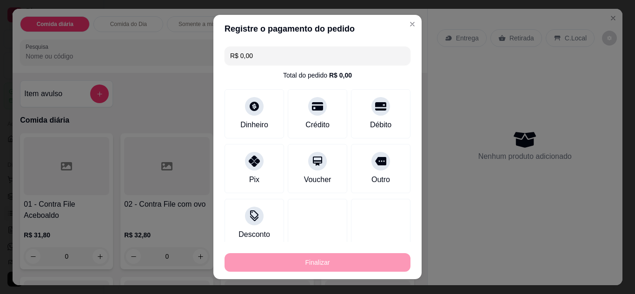
type input "-R$ 15,00"
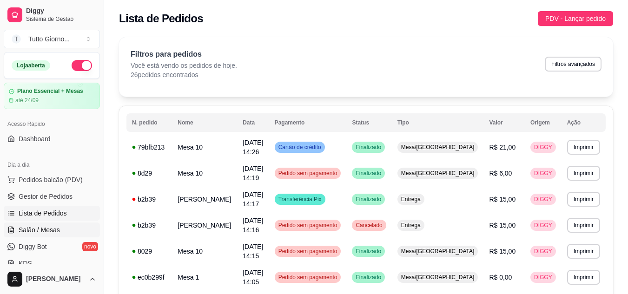
click at [55, 235] on link "Salão / Mesas" at bounding box center [52, 230] width 96 height 15
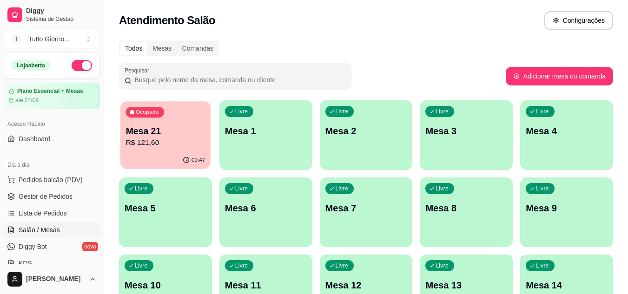
click at [172, 153] on div "00:47" at bounding box center [165, 161] width 90 height 18
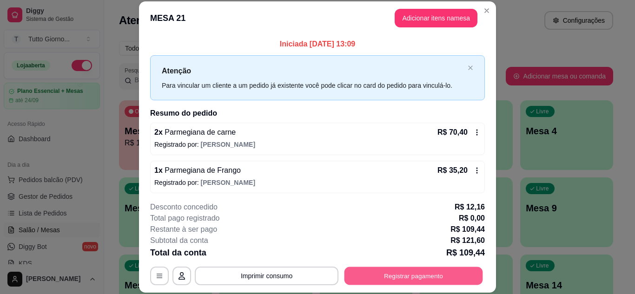
click at [435, 281] on button "Registrar pagamento" at bounding box center [414, 276] width 139 height 18
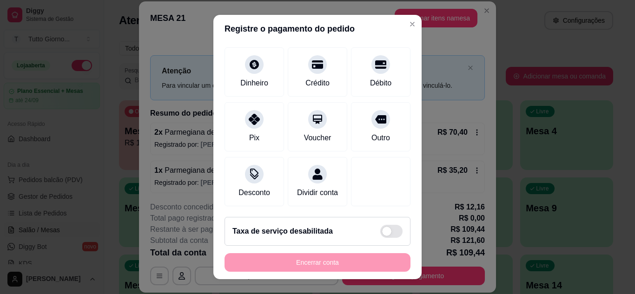
scroll to position [81, 0]
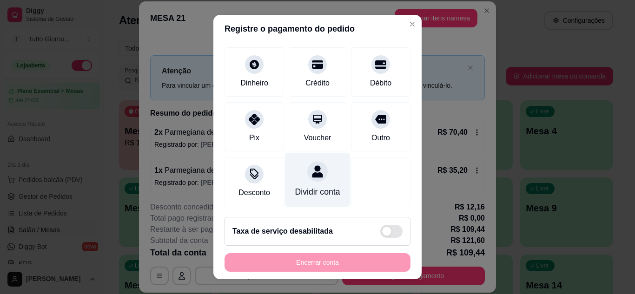
click at [313, 186] on div "Dividir conta" at bounding box center [317, 192] width 45 height 12
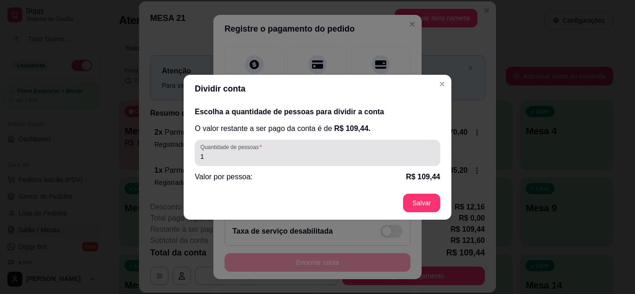
click at [254, 162] on div "Quantidade de pessoas 1" at bounding box center [318, 153] width 246 height 26
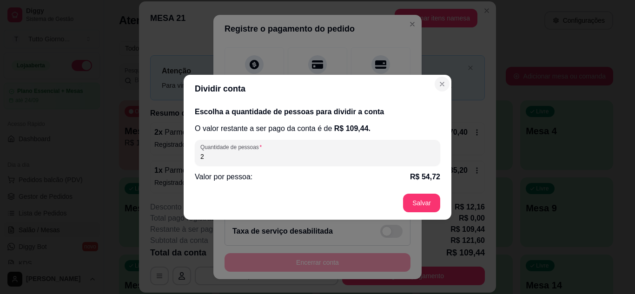
type input "2"
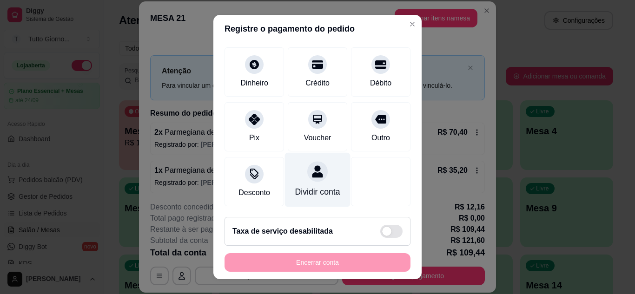
click at [303, 186] on div "Dividir conta" at bounding box center [317, 192] width 45 height 12
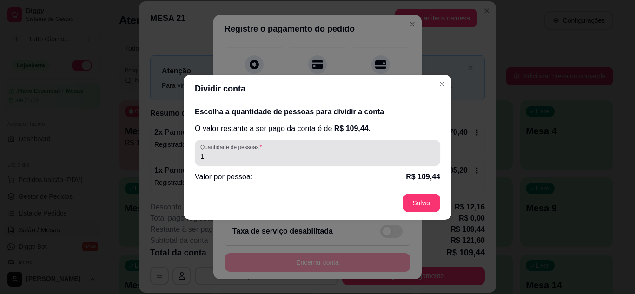
click at [328, 162] on div "Quantidade de pessoas 1" at bounding box center [318, 153] width 246 height 26
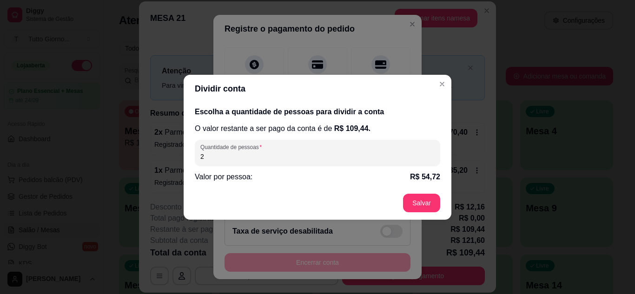
type input "2"
drag, startPoint x: 328, startPoint y: 162, endPoint x: 393, endPoint y: 139, distance: 68.3
click at [393, 139] on div "Escolha a quantidade de pessoas para dividir a conta O valor restante a ser pag…" at bounding box center [318, 145] width 268 height 84
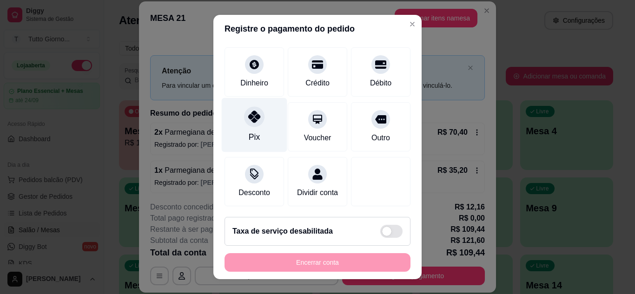
click at [249, 131] on div "Pix" at bounding box center [254, 137] width 11 height 12
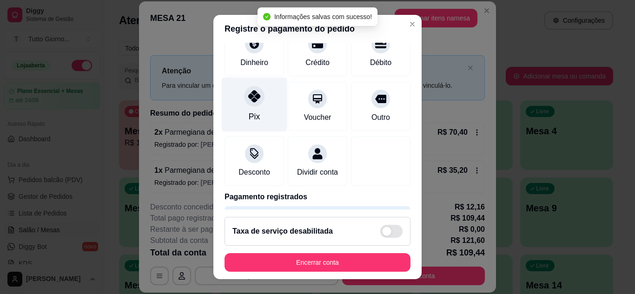
type input "R$ 0,00"
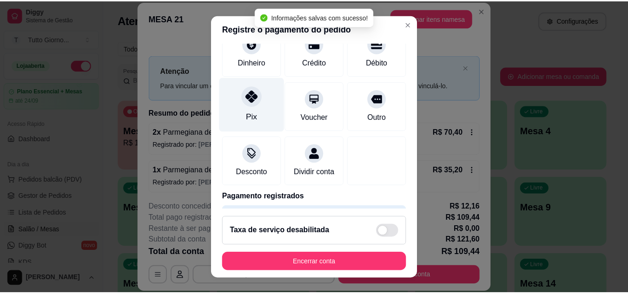
scroll to position [72, 0]
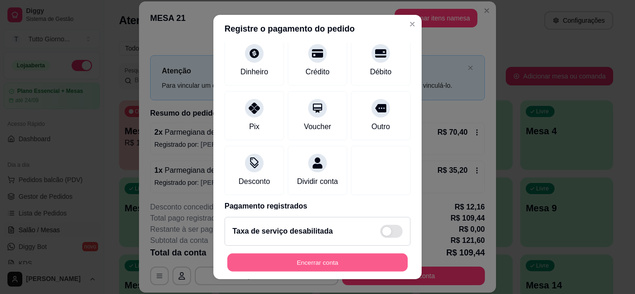
click at [305, 261] on button "Encerrar conta" at bounding box center [317, 263] width 180 height 18
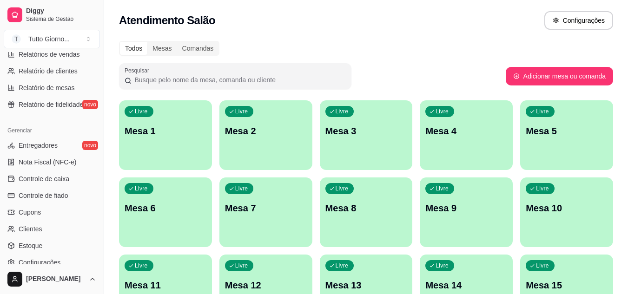
scroll to position [316, 0]
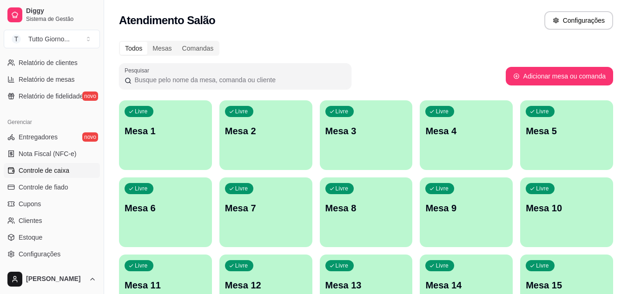
click at [62, 173] on span "Controle de caixa" at bounding box center [44, 170] width 51 height 9
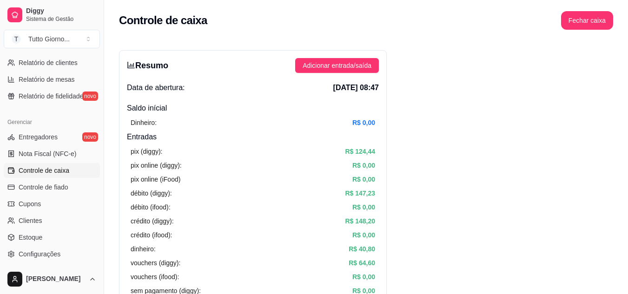
scroll to position [257, 0]
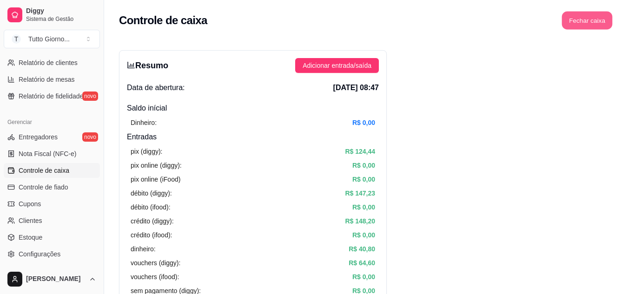
click at [594, 21] on button "Fechar caixa" at bounding box center [587, 21] width 51 height 18
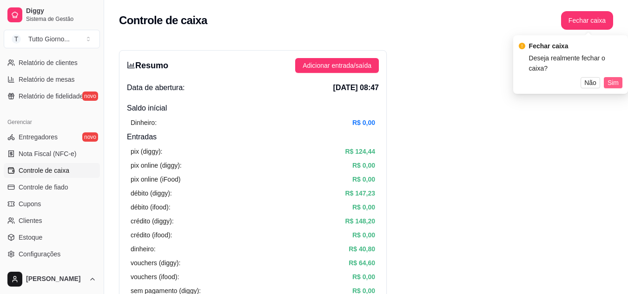
click at [613, 78] on span "Sim" at bounding box center [613, 83] width 11 height 10
